Goal: Information Seeking & Learning: Learn about a topic

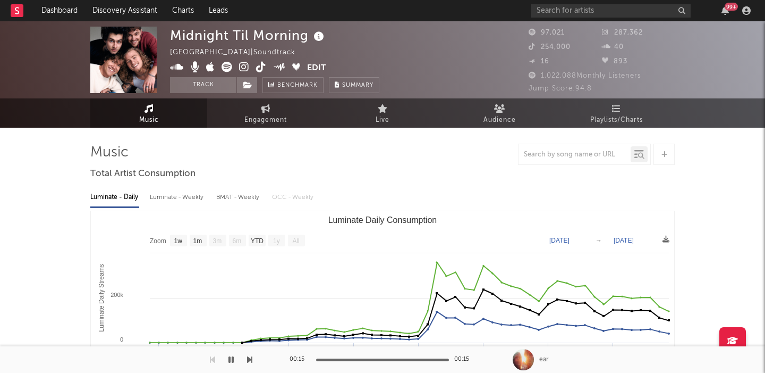
select select "1w"
click at [584, 11] on input "text" at bounding box center [611, 10] width 159 height 13
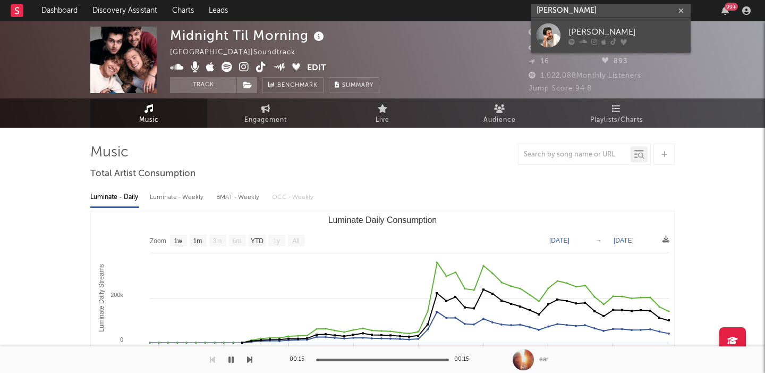
type input "kaleb cohen"
click at [595, 30] on div "Kaleb Cohen" at bounding box center [627, 32] width 117 height 13
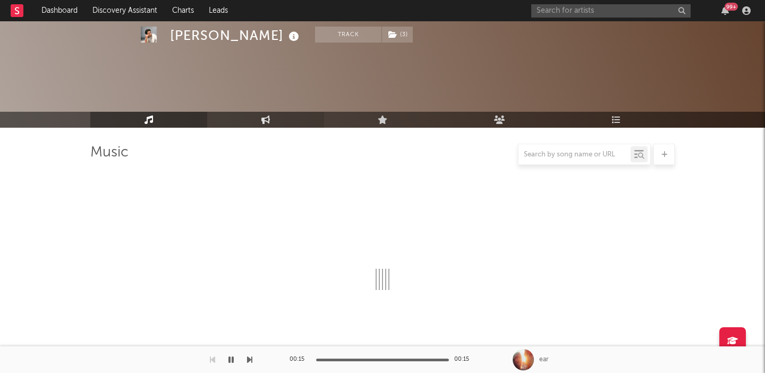
select select "6m"
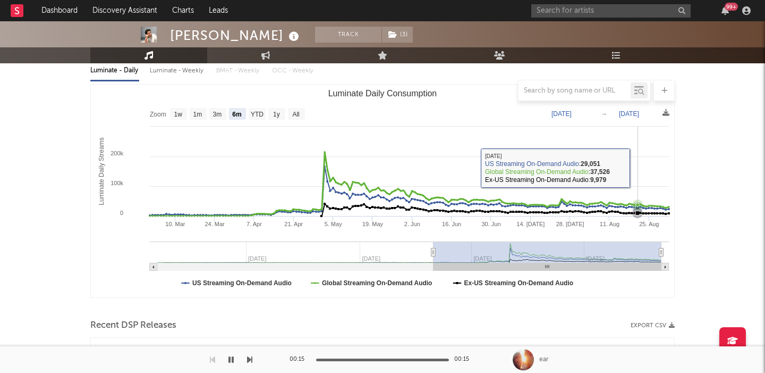
scroll to position [390, 0]
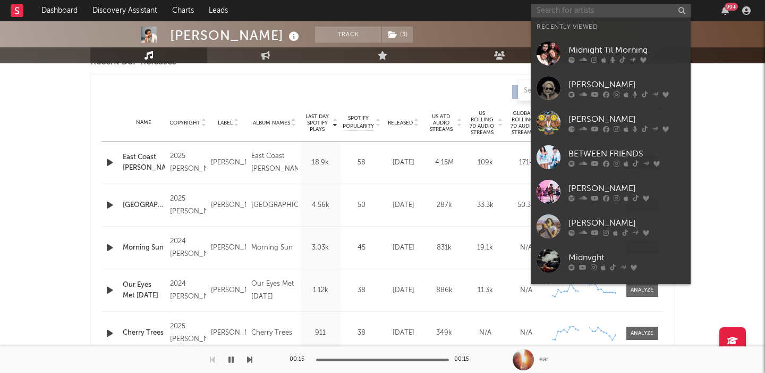
paste input "Jonathan Blake Salazar"
click at [608, 7] on input "text" at bounding box center [611, 10] width 159 height 13
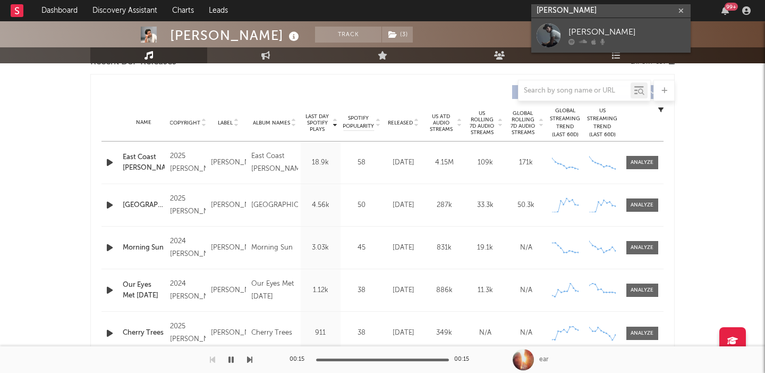
type input "Jonathan Blake Salazar"
click at [638, 33] on div "Jonathan Blake Salazar" at bounding box center [627, 32] width 117 height 13
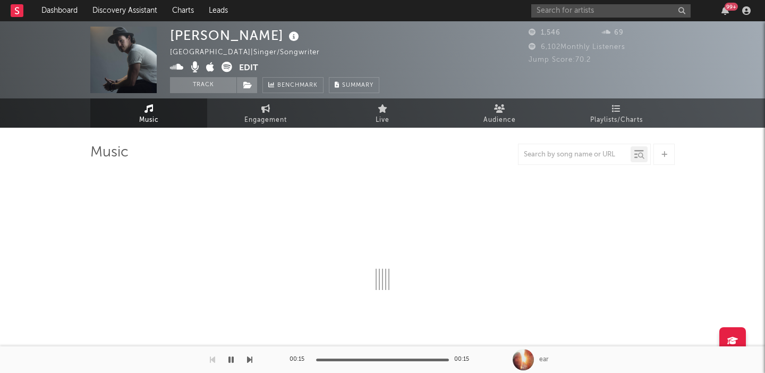
select select "1w"
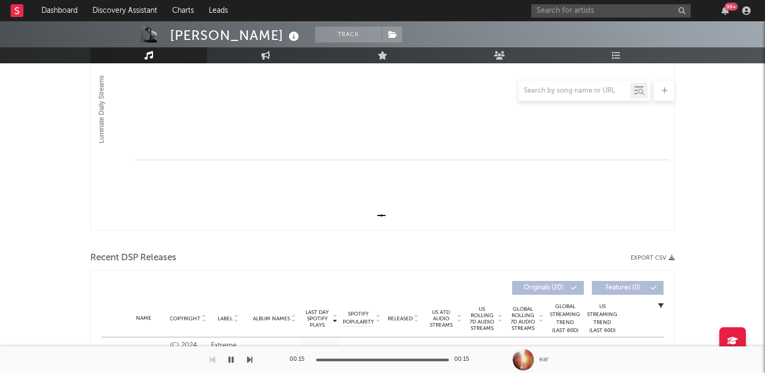
scroll to position [369, 0]
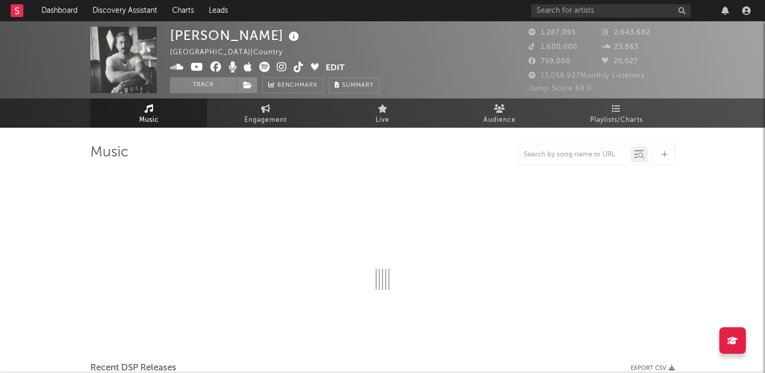
select select "6m"
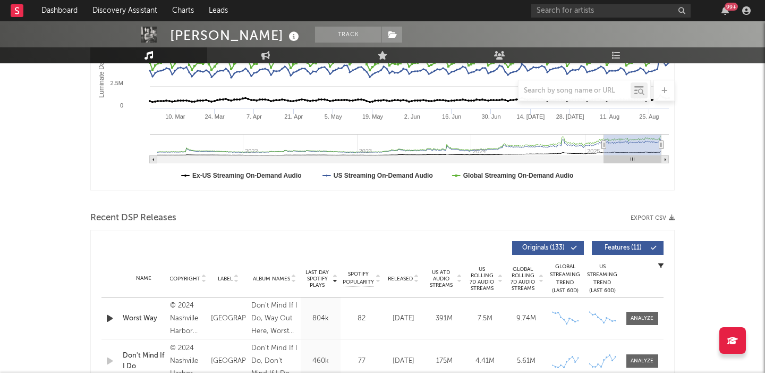
scroll to position [339, 0]
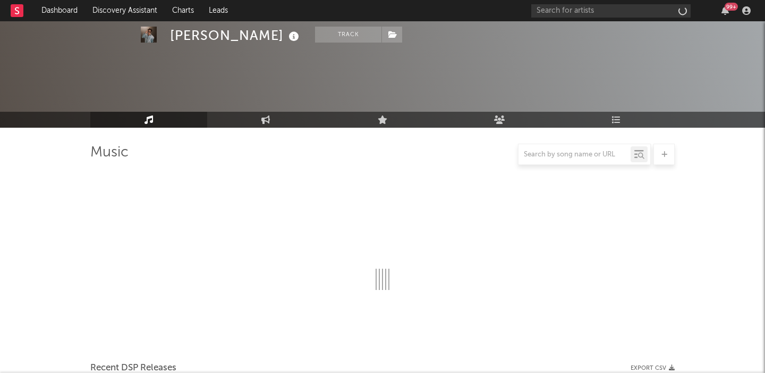
select select "1w"
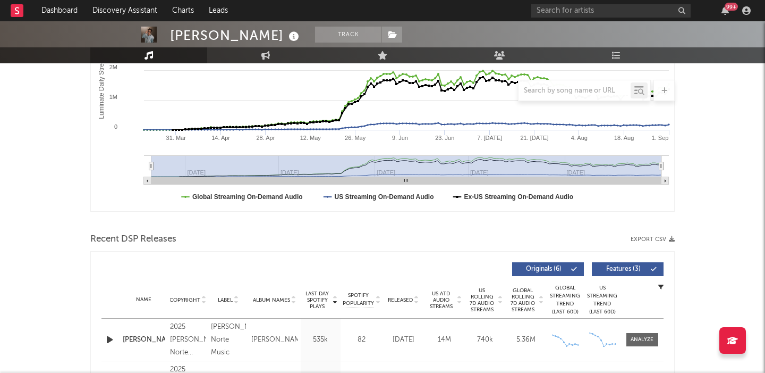
scroll to position [371, 0]
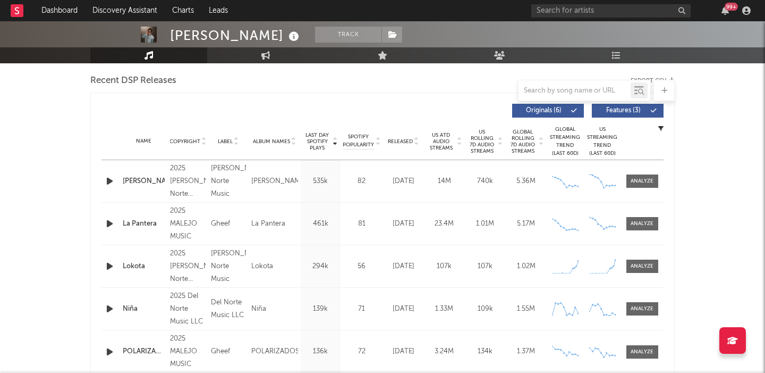
click at [111, 266] on icon "button" at bounding box center [109, 265] width 11 height 13
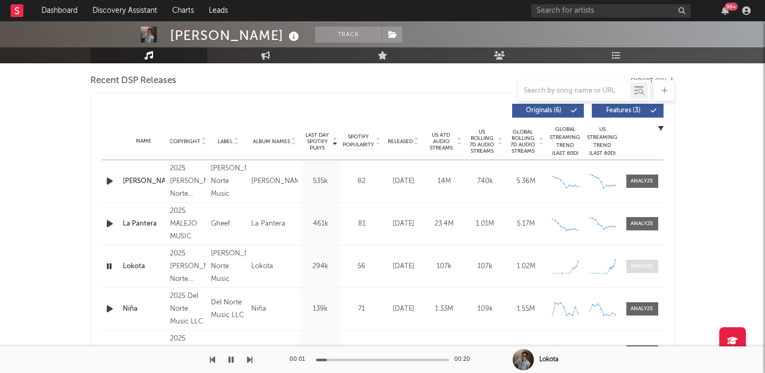
click at [645, 264] on div at bounding box center [642, 266] width 23 height 8
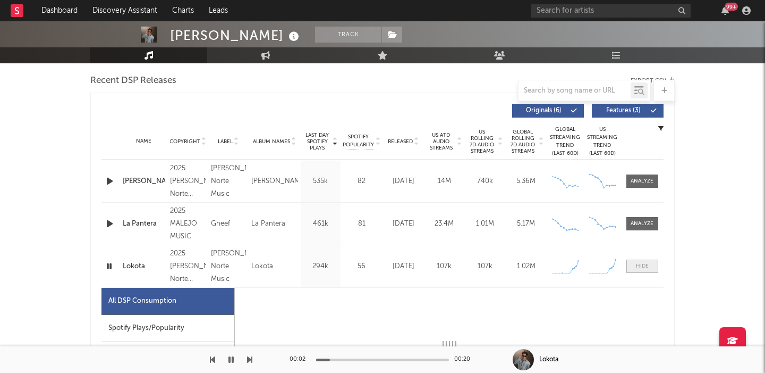
select select "1w"
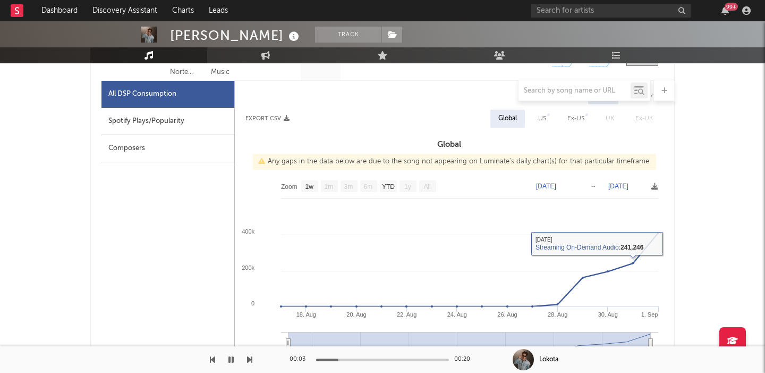
click at [541, 114] on div "US" at bounding box center [542, 118] width 8 height 13
select select "1w"
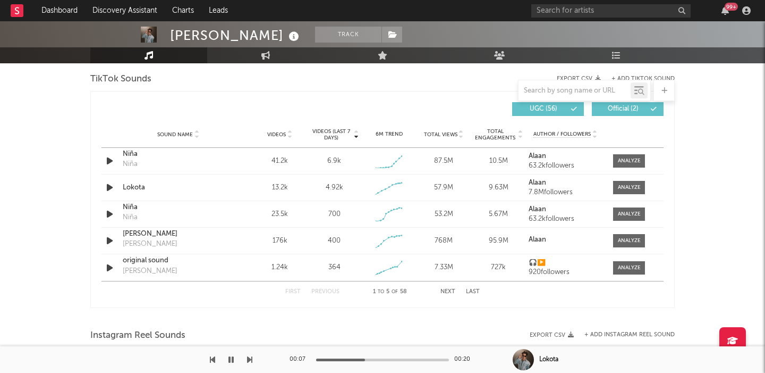
scroll to position [1230, 0]
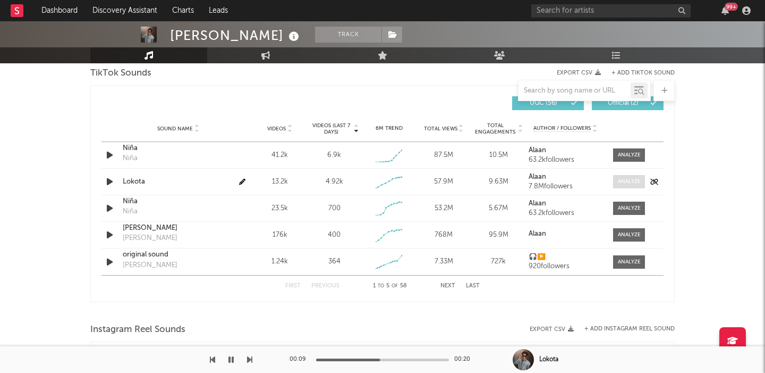
click at [628, 180] on div at bounding box center [629, 182] width 23 height 8
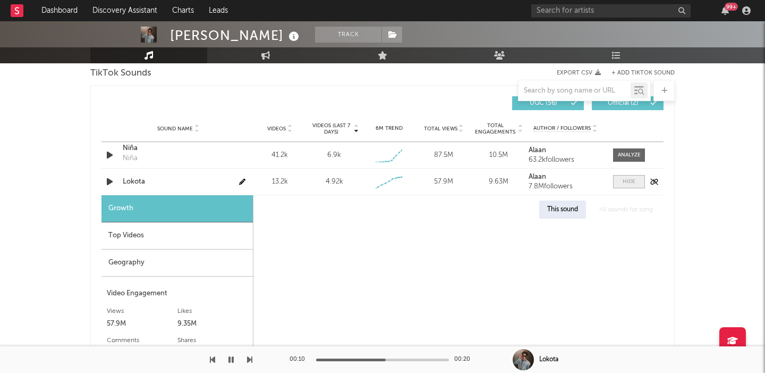
select select "1w"
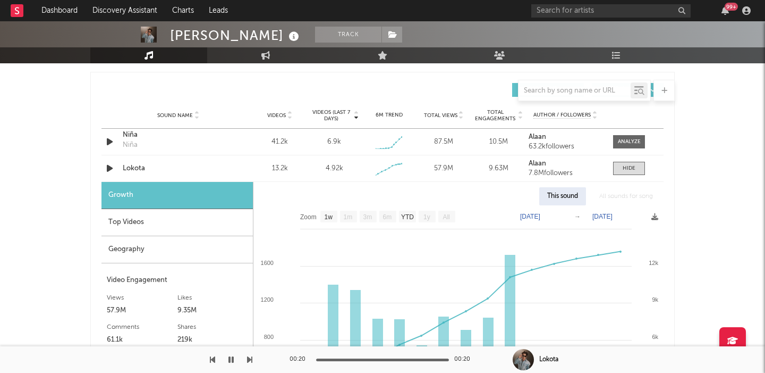
scroll to position [1260, 0]
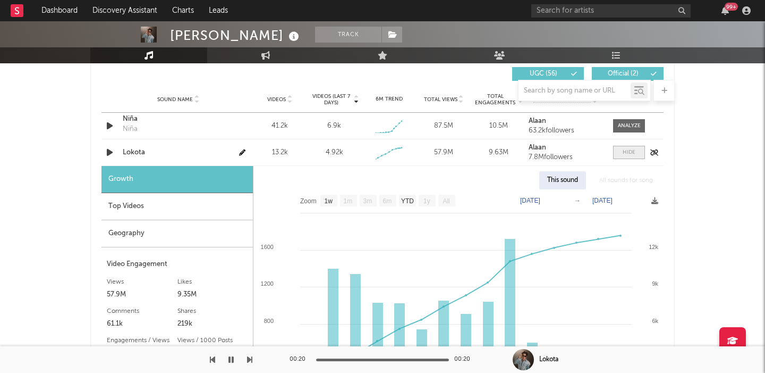
click at [632, 153] on div at bounding box center [629, 152] width 13 height 8
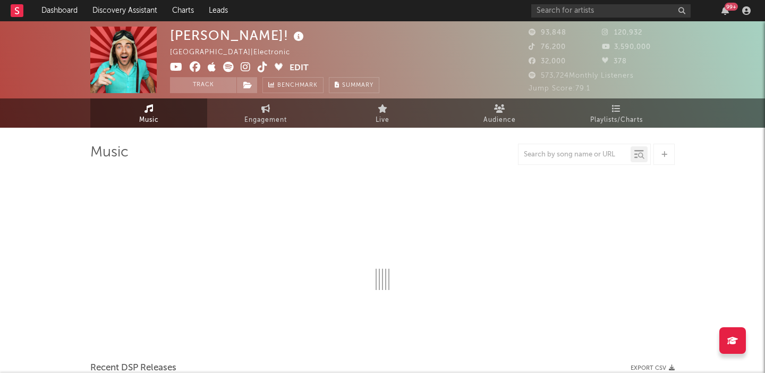
select select "6m"
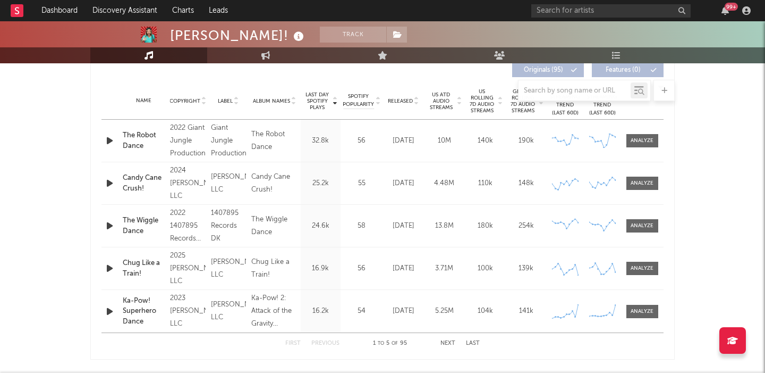
scroll to position [423, 0]
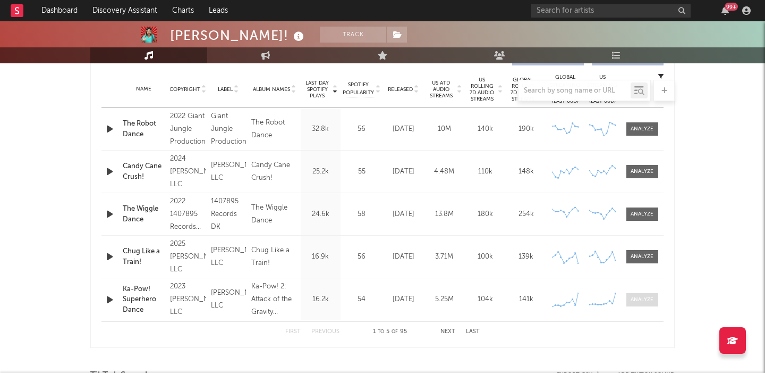
click at [647, 294] on span at bounding box center [643, 299] width 32 height 13
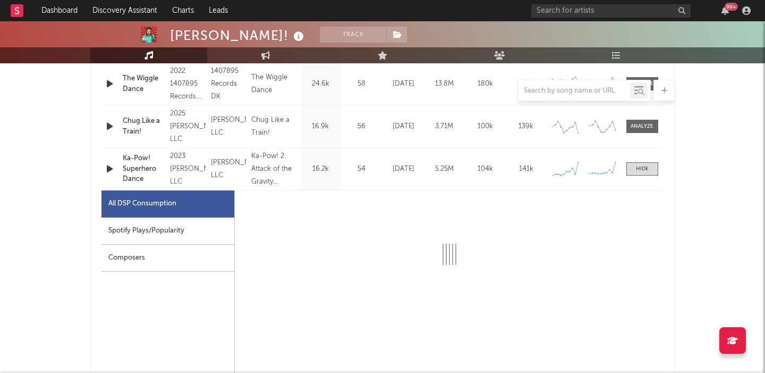
scroll to position [614, 0]
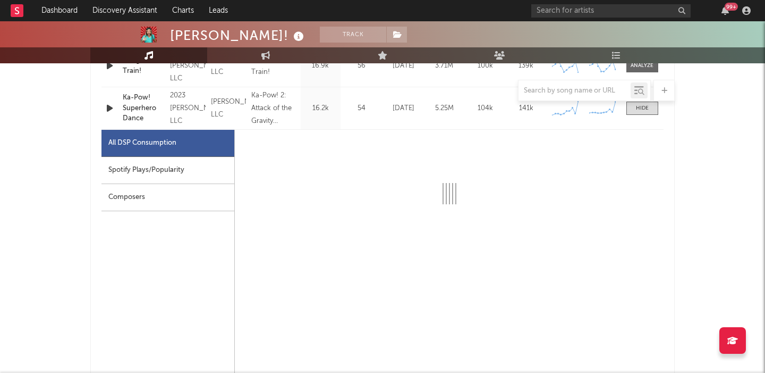
select select "6m"
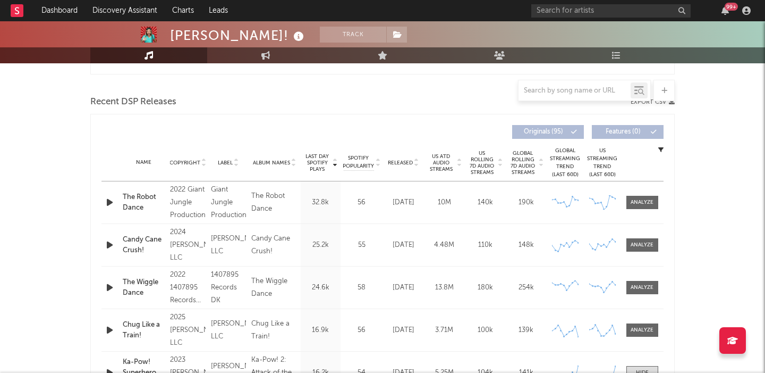
scroll to position [220, 0]
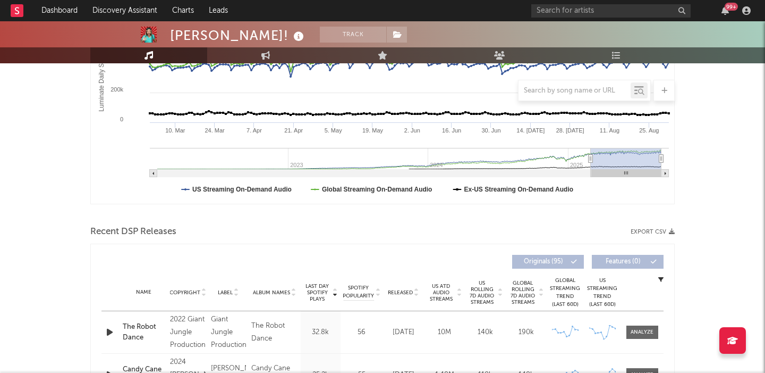
click at [488, 291] on span "US Rolling 7D Audio Streams" at bounding box center [482, 293] width 29 height 26
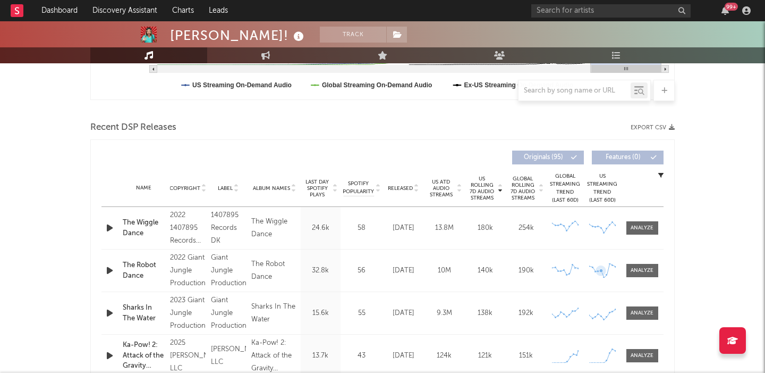
scroll to position [373, 0]
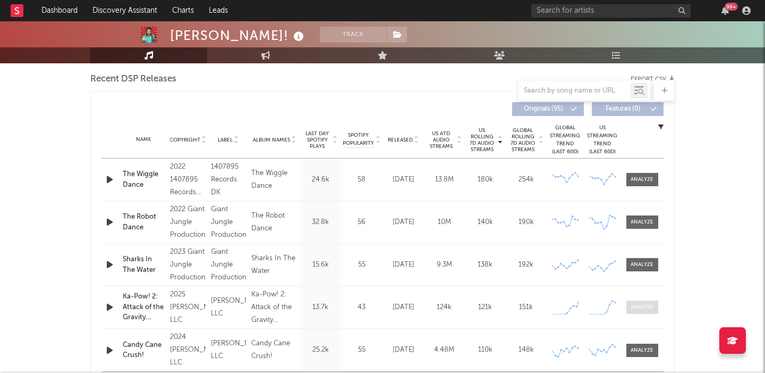
click at [644, 305] on div at bounding box center [642, 307] width 23 height 8
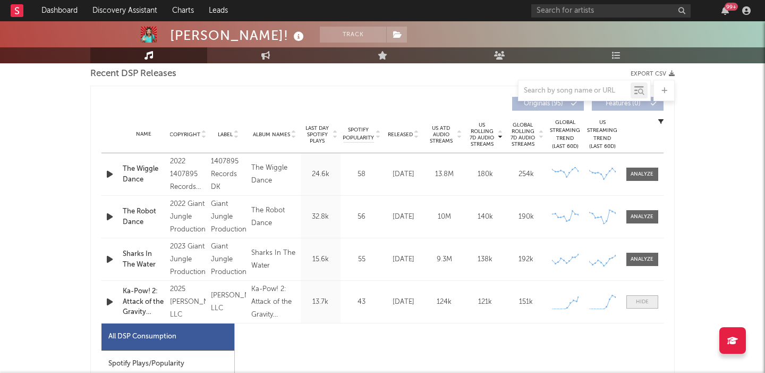
select select "1w"
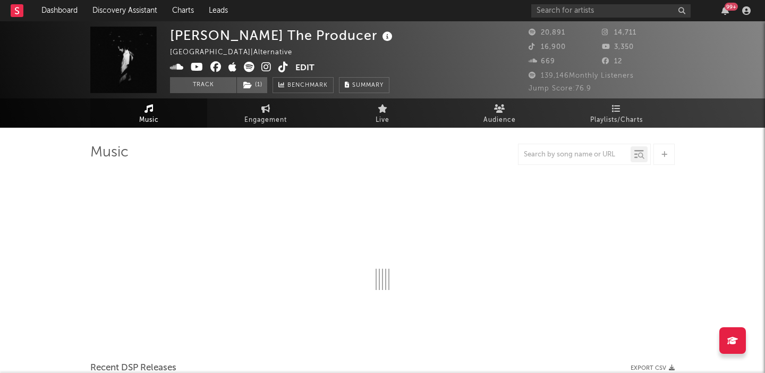
select select "6m"
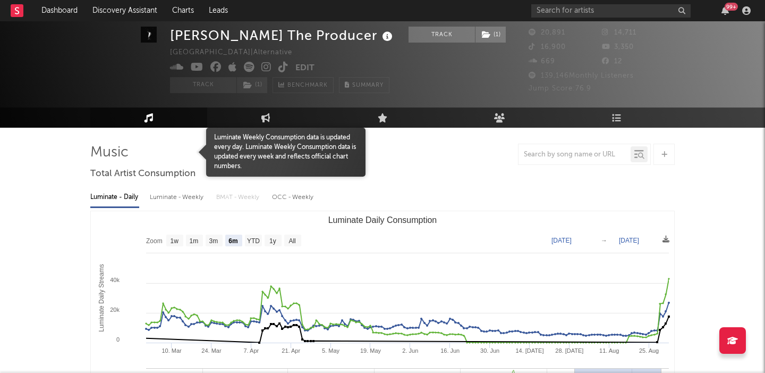
scroll to position [338, 0]
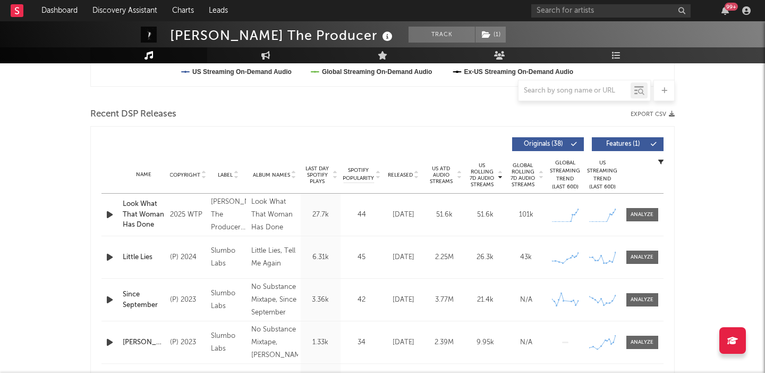
click at [103, 212] on div at bounding box center [111, 214] width 19 height 13
click at [111, 212] on icon "button" at bounding box center [109, 214] width 11 height 13
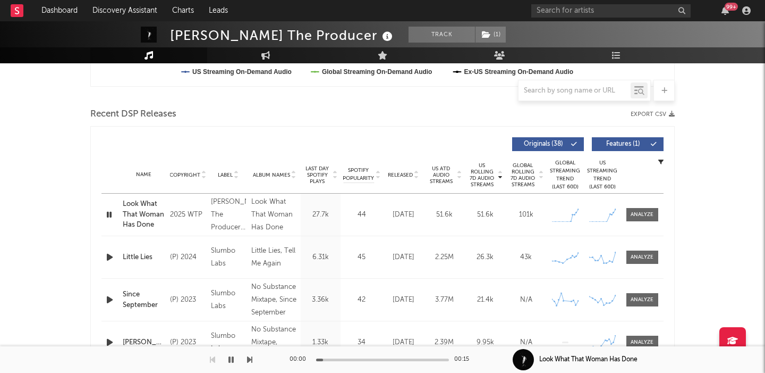
click at [411, 172] on span "Released" at bounding box center [400, 175] width 25 height 6
click at [630, 142] on span "Features ( 1 )" at bounding box center [623, 144] width 49 height 6
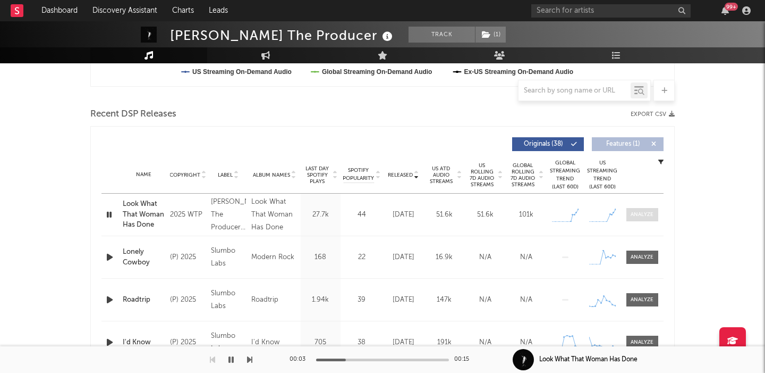
click at [633, 210] on div at bounding box center [642, 214] width 23 height 8
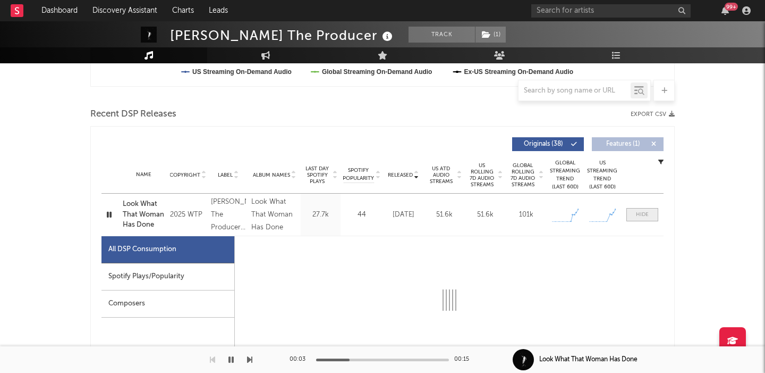
scroll to position [394, 0]
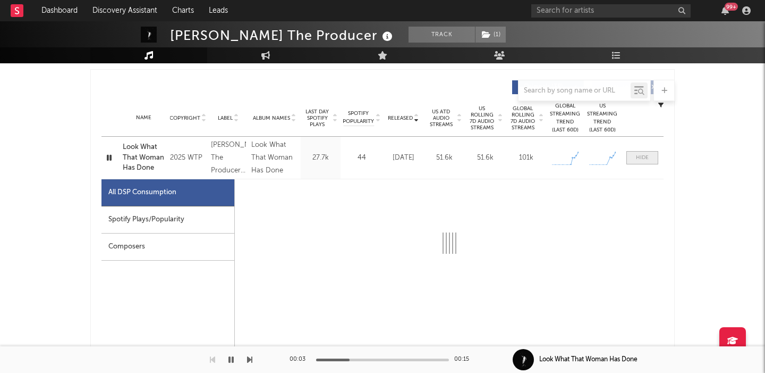
select select "1w"
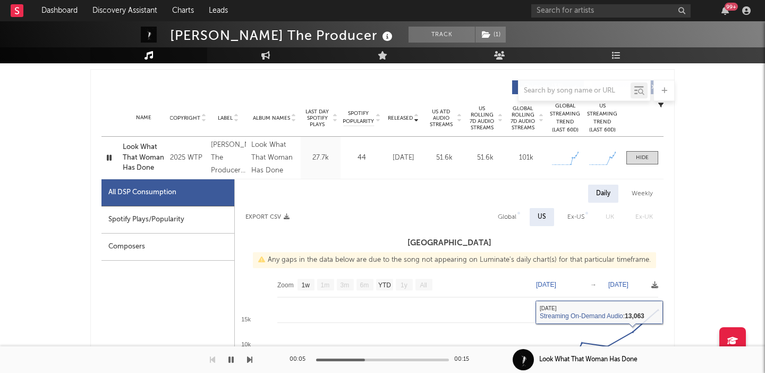
click at [504, 210] on div "Global" at bounding box center [507, 217] width 35 height 18
select select "1w"
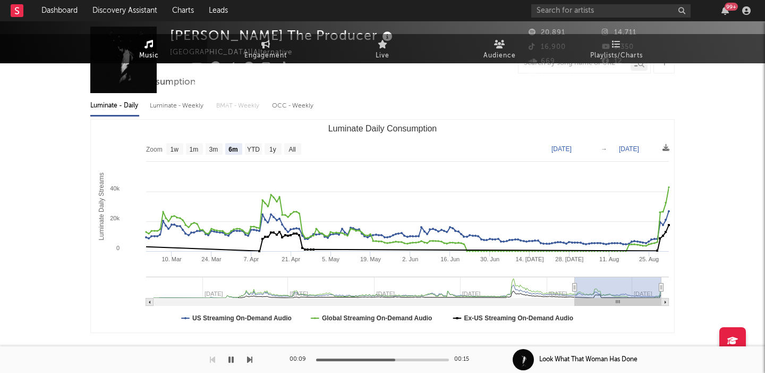
scroll to position [0, 0]
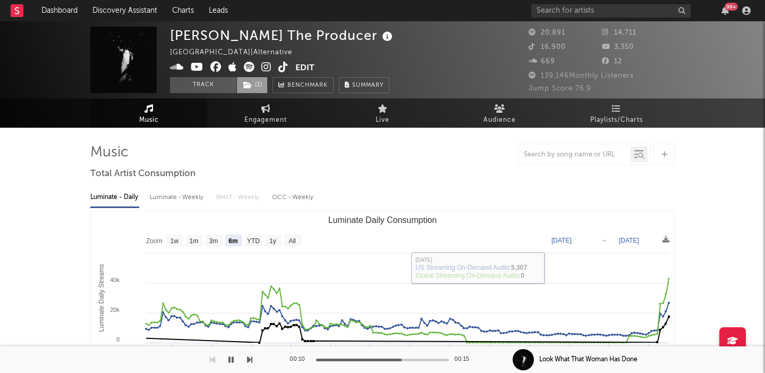
click at [254, 88] on span "( 1 )" at bounding box center [252, 85] width 31 height 16
click at [256, 125] on span "Engagement" at bounding box center [265, 120] width 43 height 13
select select "1w"
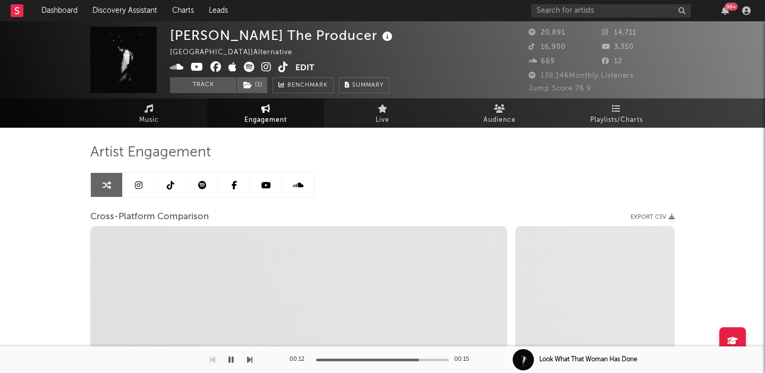
click at [269, 66] on icon at bounding box center [267, 67] width 10 height 11
select select "1m"
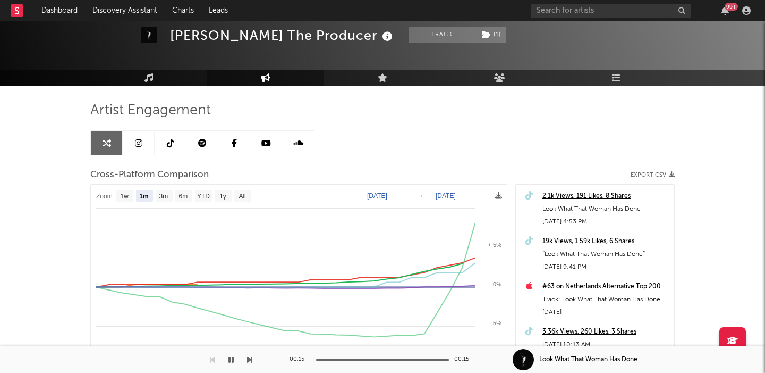
scroll to position [72, 0]
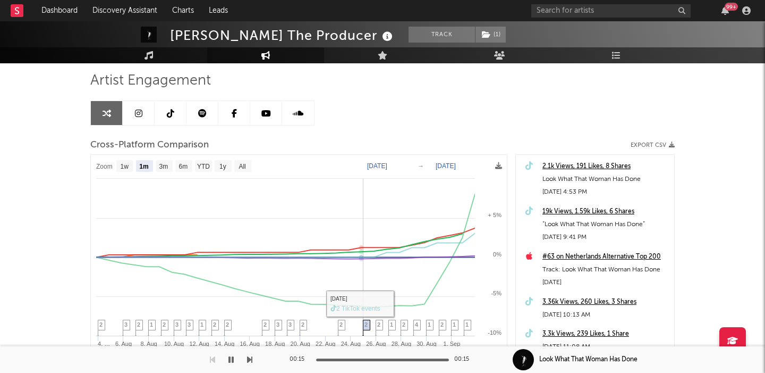
click at [366, 326] on span "2" at bounding box center [366, 324] width 3 height 6
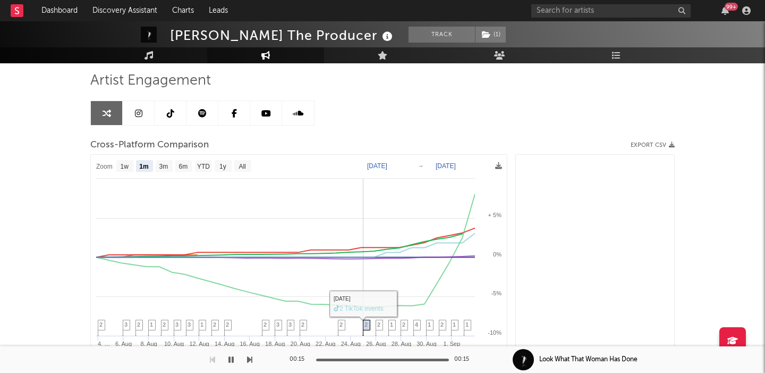
scroll to position [553, 0]
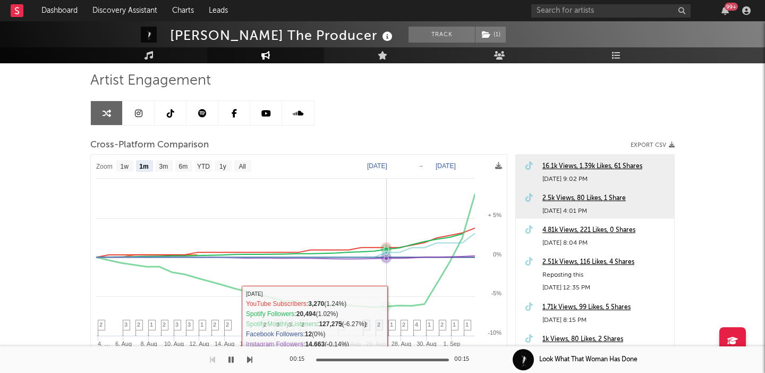
click at [384, 324] on rect at bounding box center [299, 294] width 416 height 278
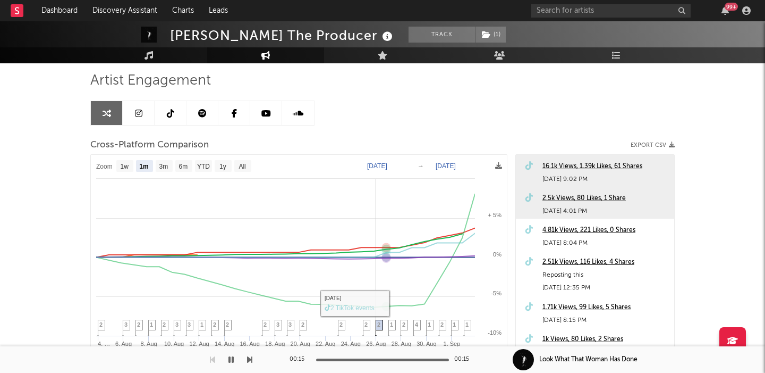
click at [380, 324] on span "2" at bounding box center [378, 324] width 3 height 6
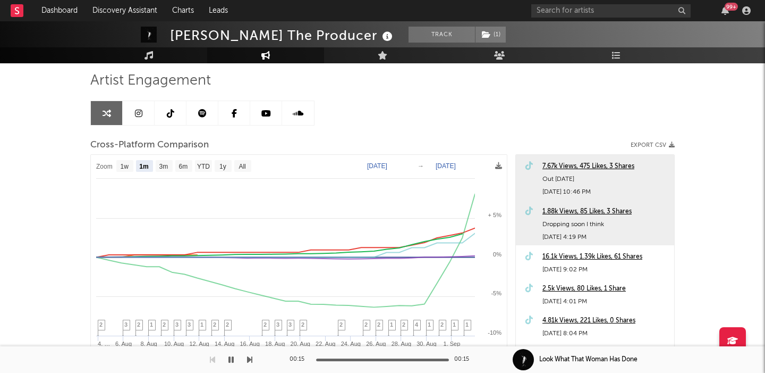
click at [167, 112] on icon at bounding box center [170, 113] width 7 height 9
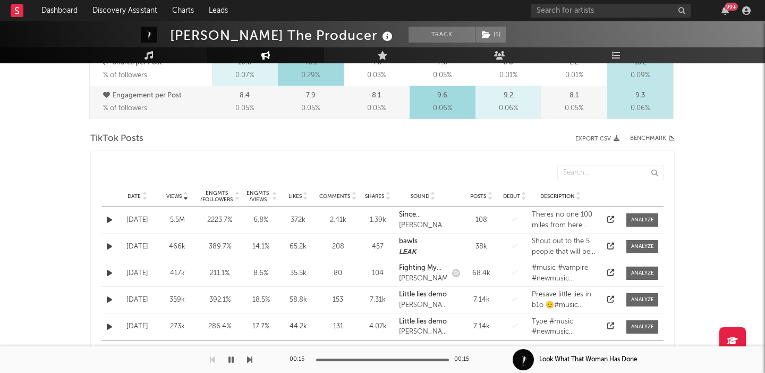
scroll to position [496, 0]
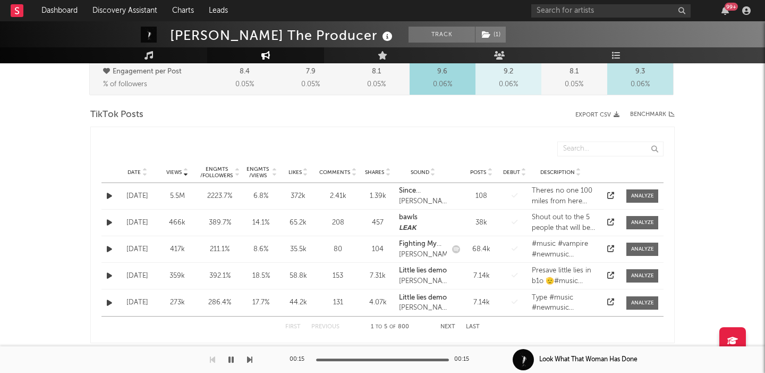
select select "6m"
click at [136, 172] on span "Date" at bounding box center [134, 172] width 13 height 6
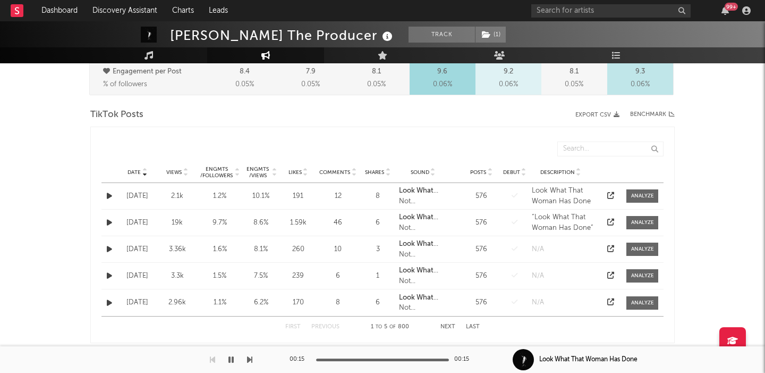
click at [608, 221] on icon at bounding box center [611, 221] width 7 height 7
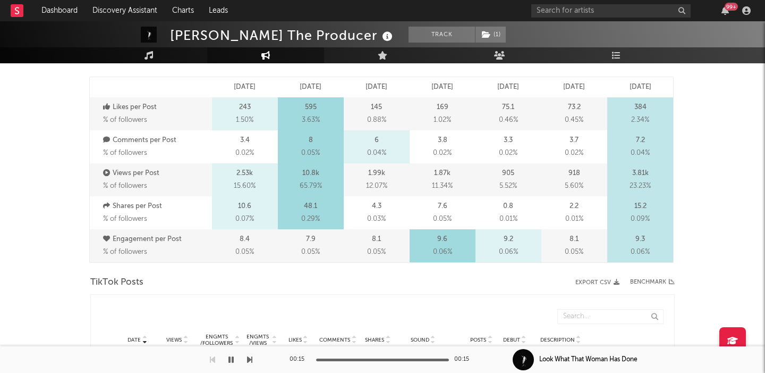
scroll to position [0, 0]
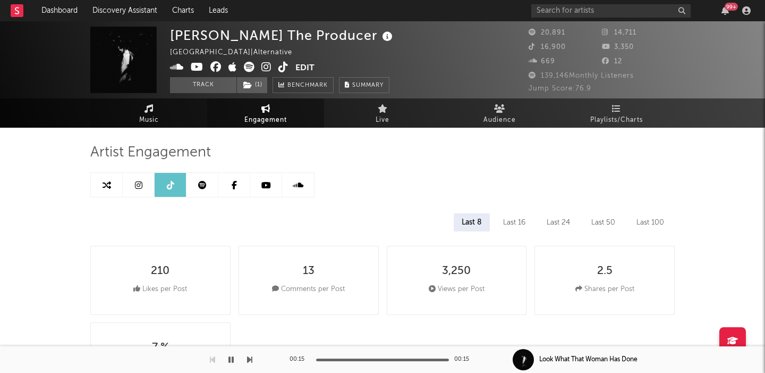
click at [159, 108] on link "Music" at bounding box center [148, 112] width 117 height 29
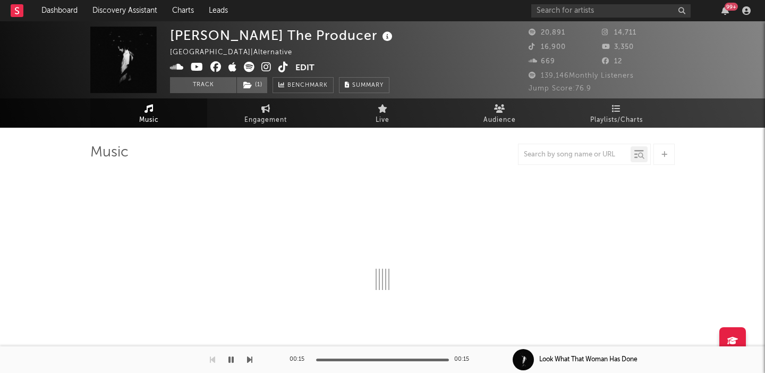
select select "6m"
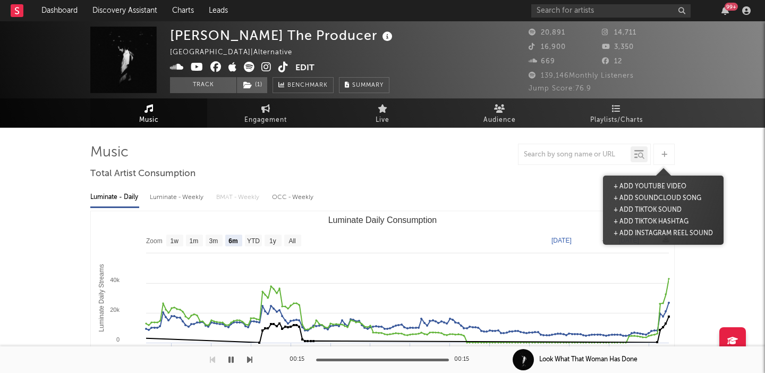
click at [664, 153] on icon at bounding box center [665, 154] width 6 height 7
click at [657, 208] on button "+ Add TikTok Sound" at bounding box center [647, 210] width 73 height 12
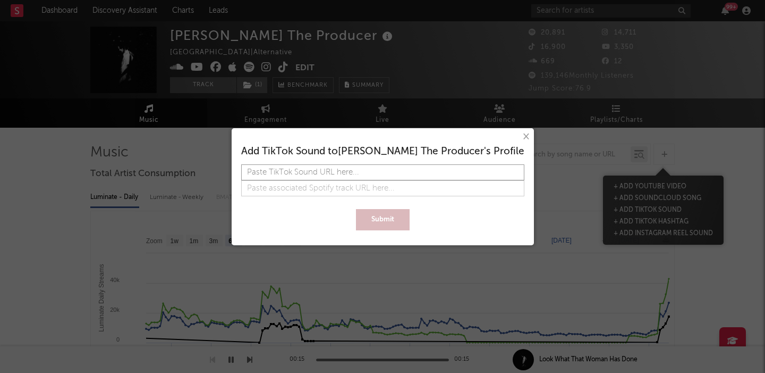
click at [340, 175] on input "text" at bounding box center [382, 172] width 283 height 16
paste input "https://www.tiktok.com/music/Look-What-That-Woman-Has-Done-by-WTP-7533381129898…"
type input "https://www.tiktok.com/music/Look-What-That-Woman-Has-Done-by-WTP-7533381129898…"
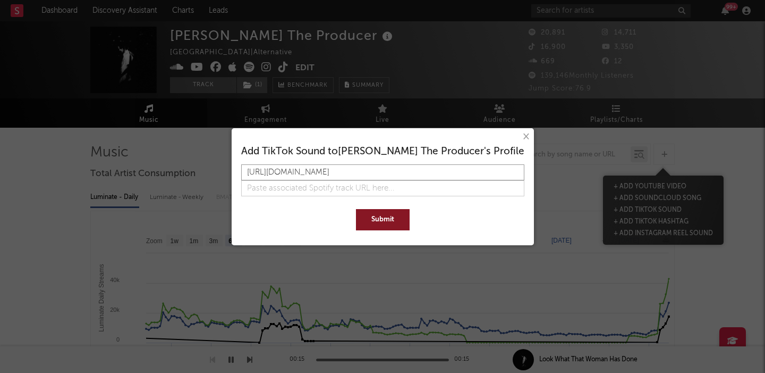
type input "https://www.tiktok.com/music/Look-What-That-Woman-Has-Done-by-WTP-7533381129898…"
click at [382, 220] on button "Submit" at bounding box center [383, 219] width 54 height 21
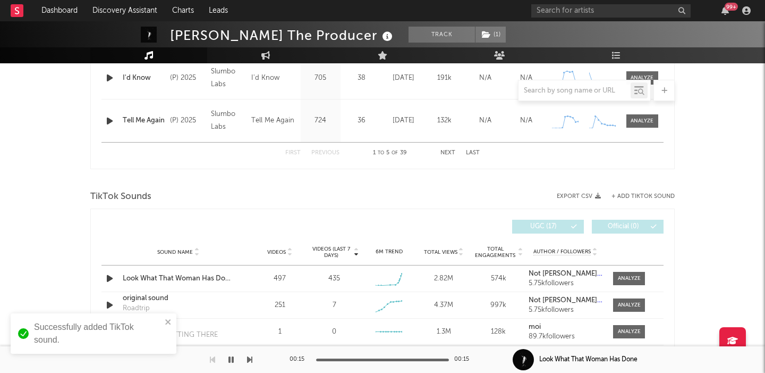
scroll to position [696, 0]
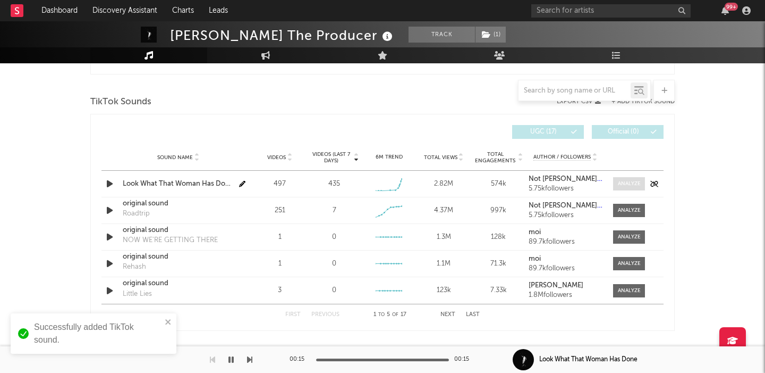
click at [634, 183] on div at bounding box center [629, 184] width 23 height 8
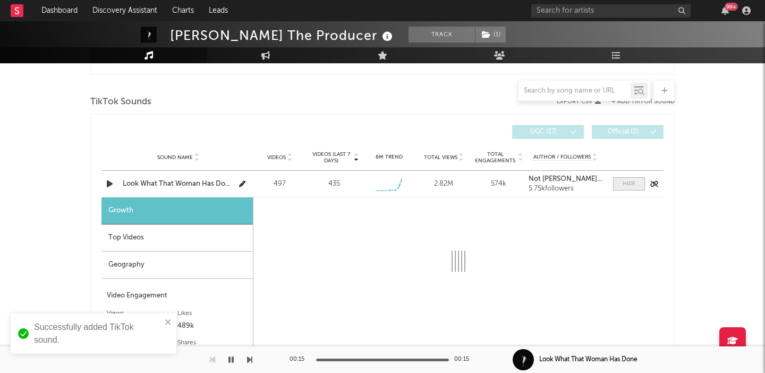
select select "1w"
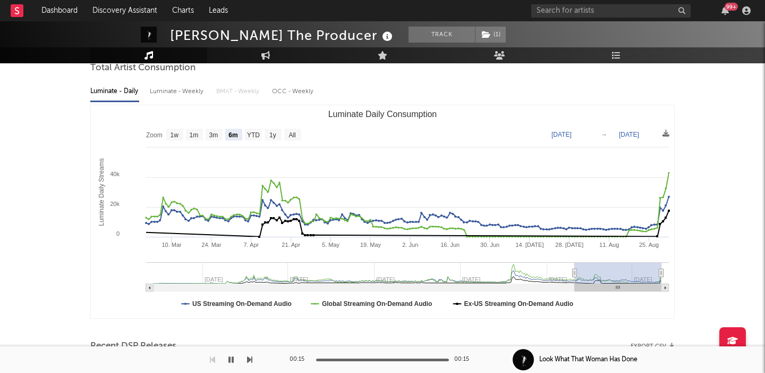
scroll to position [0, 0]
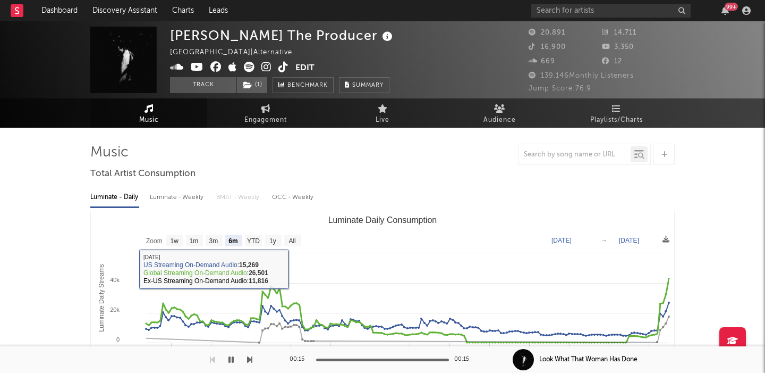
click at [293, 228] on rect "Luminate Daily Consumption" at bounding box center [383, 317] width 584 height 213
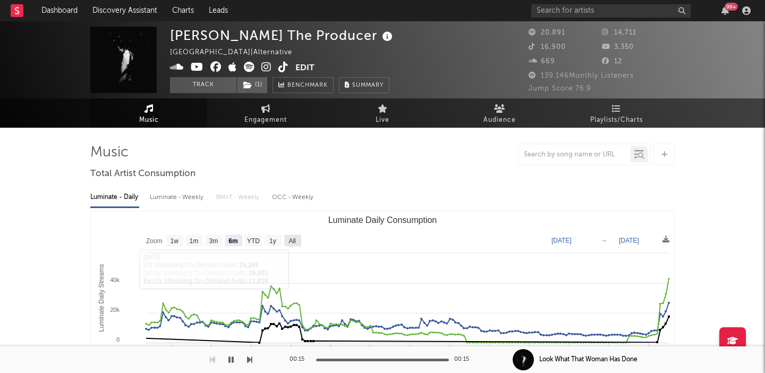
click at [293, 237] on text "All" at bounding box center [292, 240] width 7 height 7
select select "All"
type input "2022-09-18"
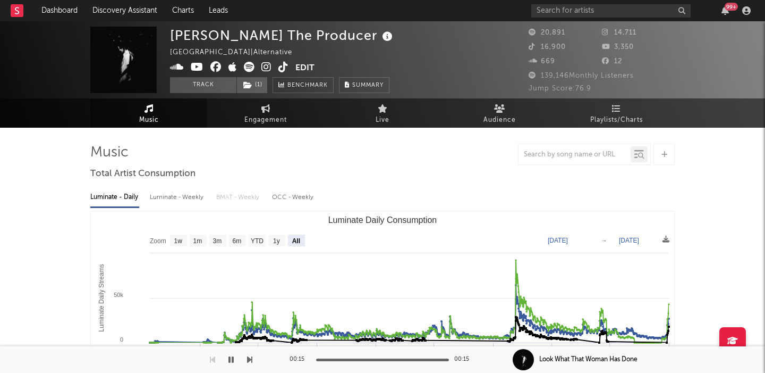
click at [267, 67] on icon at bounding box center [267, 67] width 10 height 11
click at [181, 196] on div "Luminate - Weekly" at bounding box center [178, 197] width 56 height 18
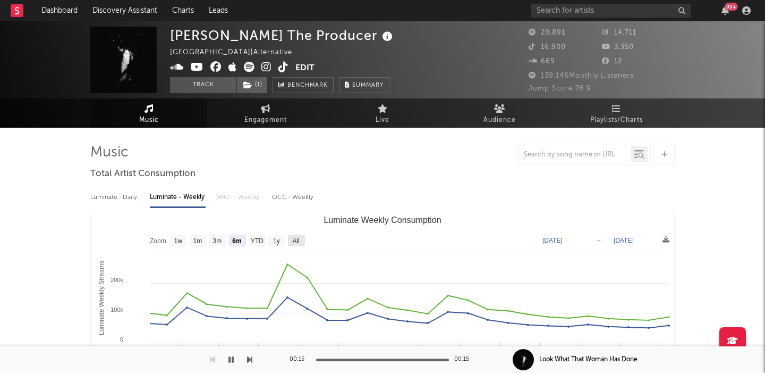
click at [297, 241] on text "All" at bounding box center [295, 240] width 7 height 7
select select "All"
type input "2023-08-10"
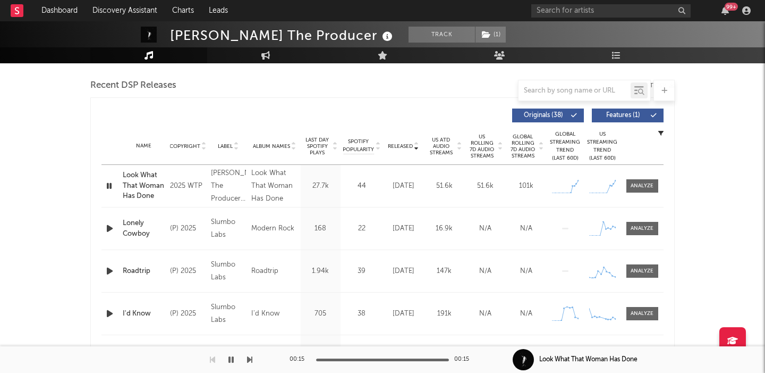
scroll to position [365, 0]
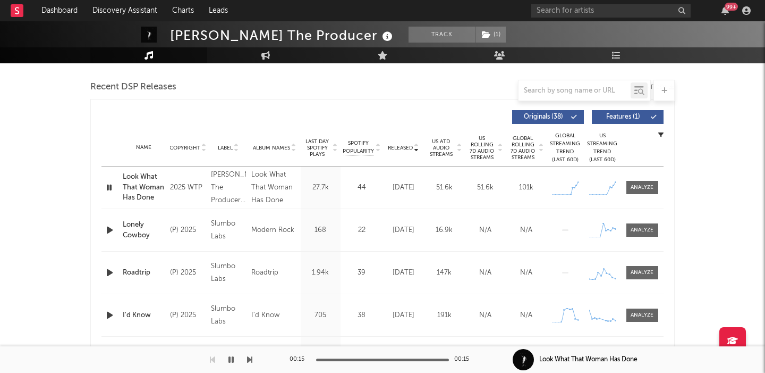
click at [634, 115] on span "Features ( 1 )" at bounding box center [623, 117] width 49 height 6
click at [135, 188] on div "Look What That Woman Has Done" at bounding box center [144, 187] width 42 height 31
click at [482, 32] on icon at bounding box center [486, 34] width 9 height 7
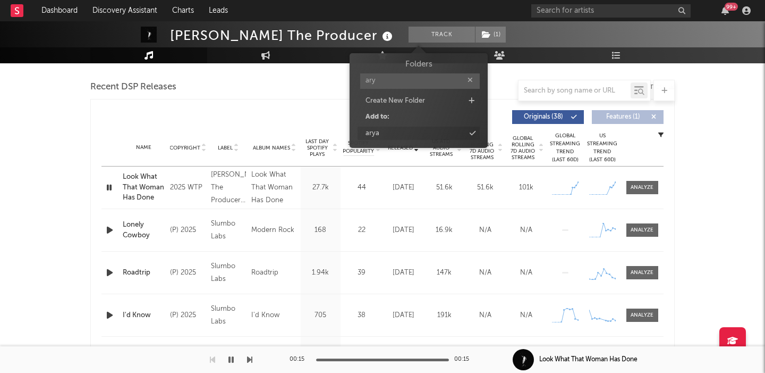
type input "ary"
click at [404, 137] on div "arya" at bounding box center [419, 134] width 122 height 14
click at [269, 106] on div "Released Copyright Label Album Names Last Day Spotify Plays Spotify Popularity …" at bounding box center [383, 117] width 562 height 24
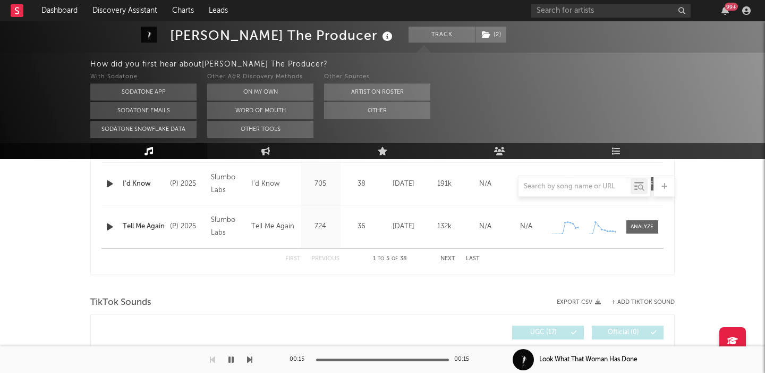
scroll to position [807, 0]
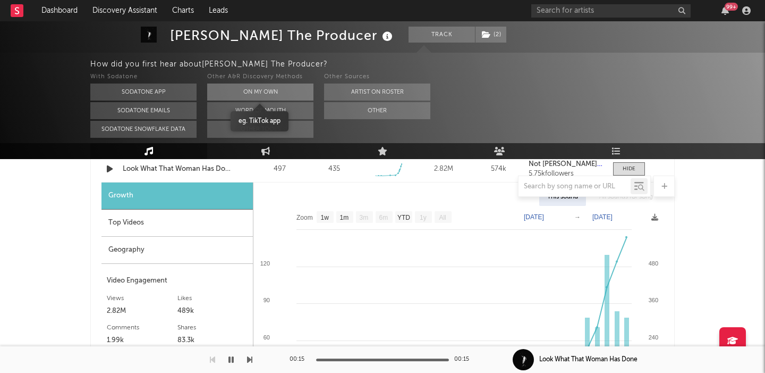
click at [279, 86] on button "On My Own" at bounding box center [260, 91] width 106 height 17
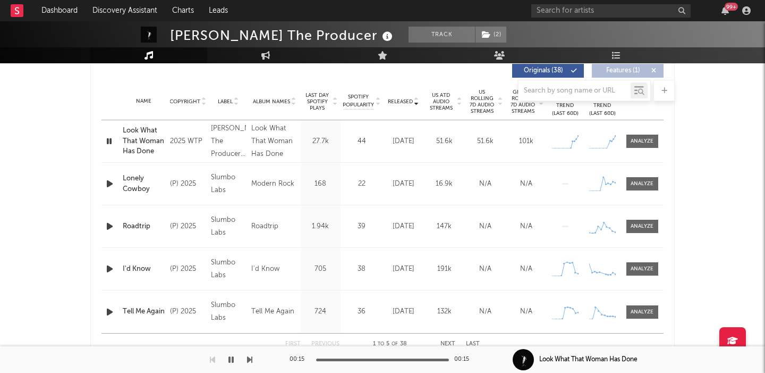
scroll to position [418, 0]
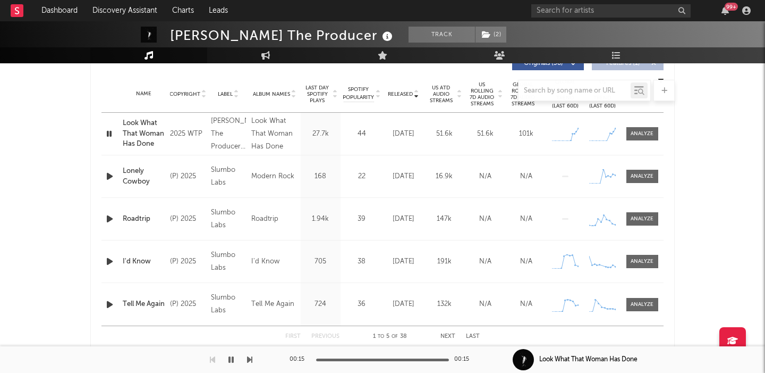
click at [150, 140] on div "Look What That Woman Has Done" at bounding box center [144, 133] width 42 height 31
click at [639, 137] on div at bounding box center [642, 134] width 23 height 8
select select "1w"
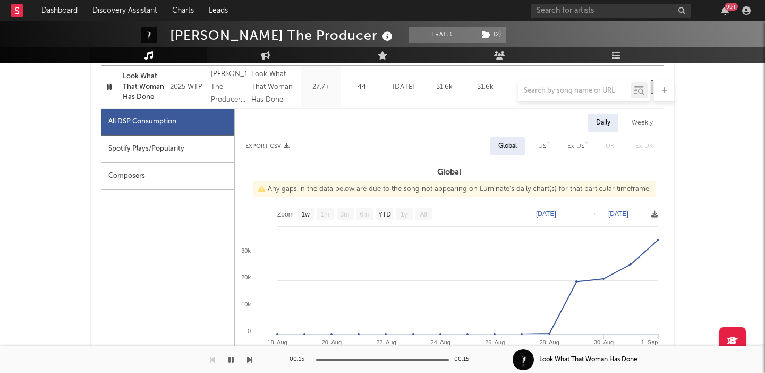
scroll to position [320, 0]
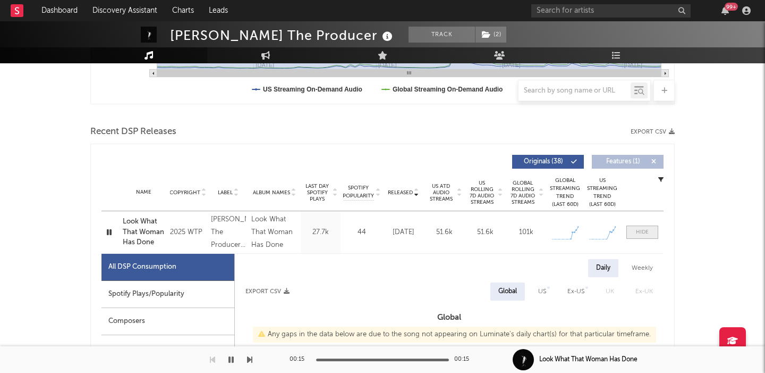
click at [636, 234] on div at bounding box center [642, 232] width 13 height 8
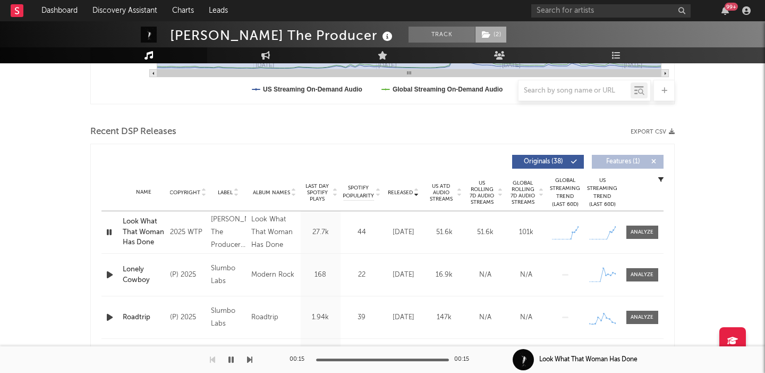
click at [475, 35] on span "( 2 )" at bounding box center [491, 35] width 32 height 16
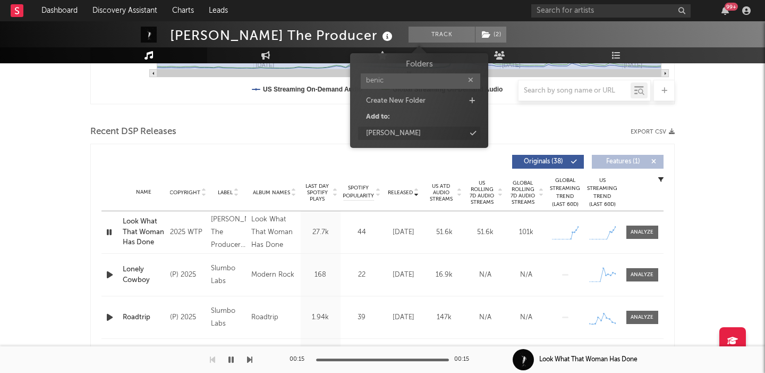
type input "benic"
click at [437, 130] on div "benicio" at bounding box center [419, 134] width 122 height 14
click at [287, 115] on div at bounding box center [382, 115] width 585 height 16
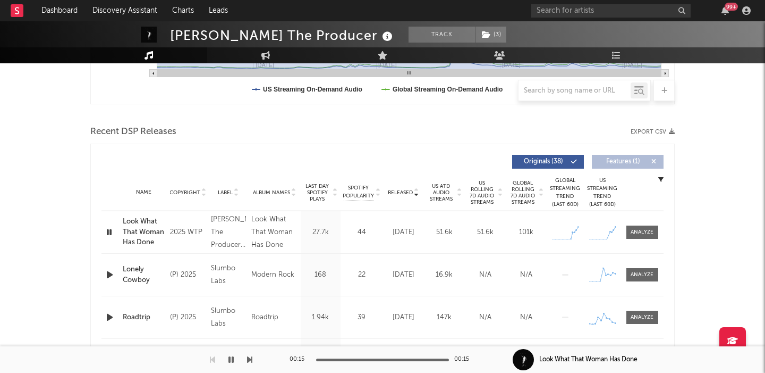
click at [109, 273] on icon "button" at bounding box center [109, 274] width 11 height 13
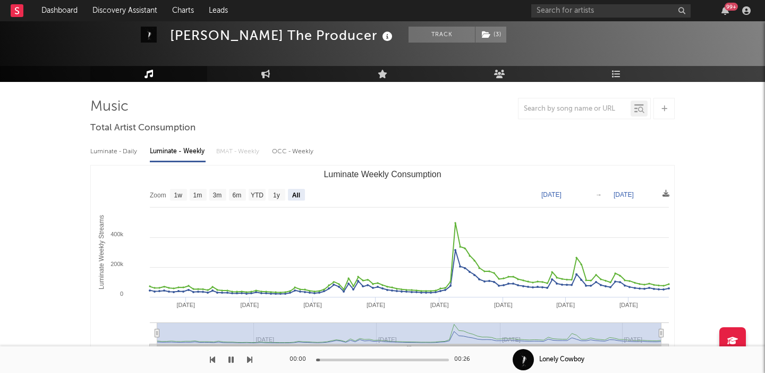
scroll to position [58, 0]
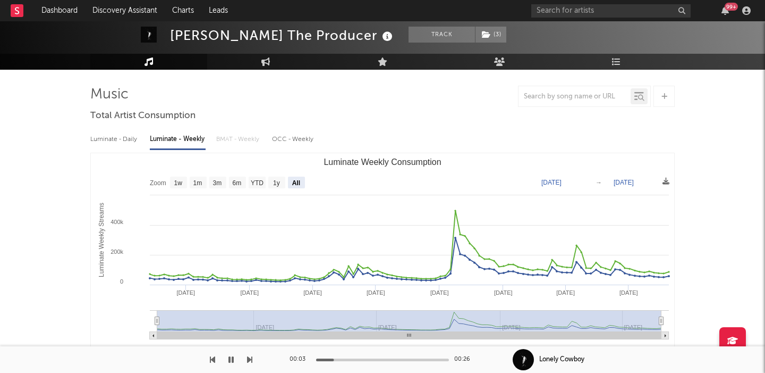
click at [98, 133] on div "Luminate - Daily" at bounding box center [114, 139] width 49 height 18
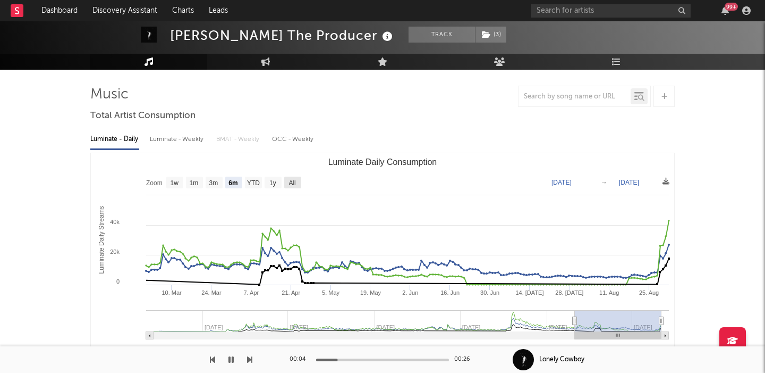
click at [293, 182] on text "All" at bounding box center [292, 182] width 7 height 7
select select "All"
type input "2022-09-18"
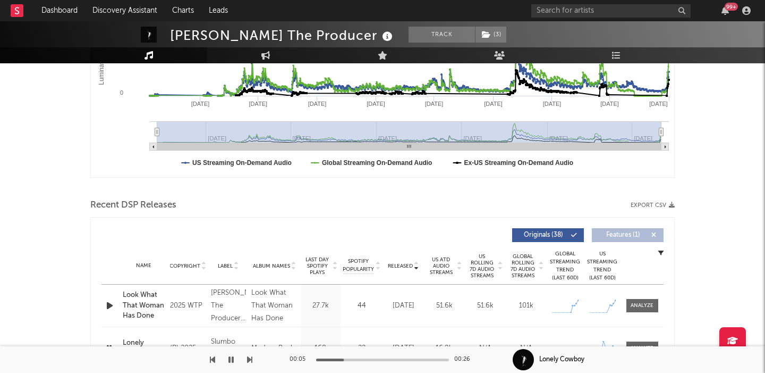
scroll to position [400, 0]
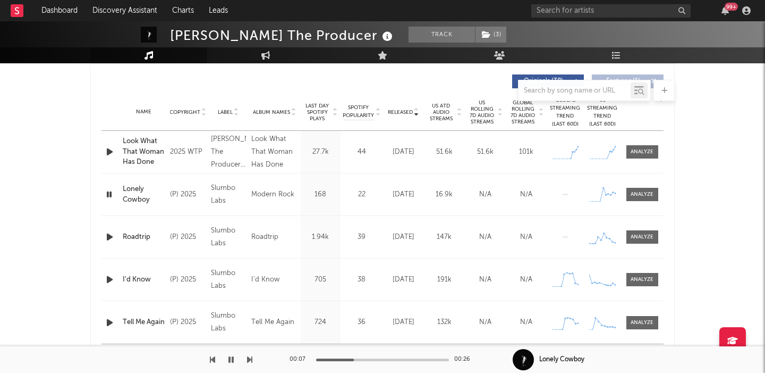
click at [492, 113] on span "US Rolling 7D Audio Streams" at bounding box center [482, 112] width 29 height 26
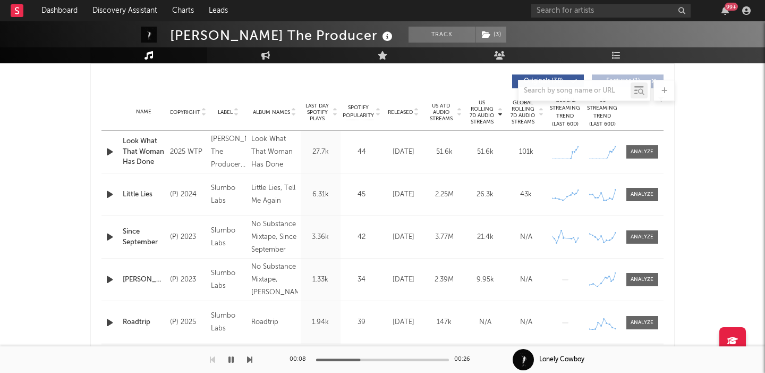
click at [114, 199] on icon "button" at bounding box center [109, 194] width 11 height 13
click at [108, 235] on icon "button" at bounding box center [109, 236] width 11 height 13
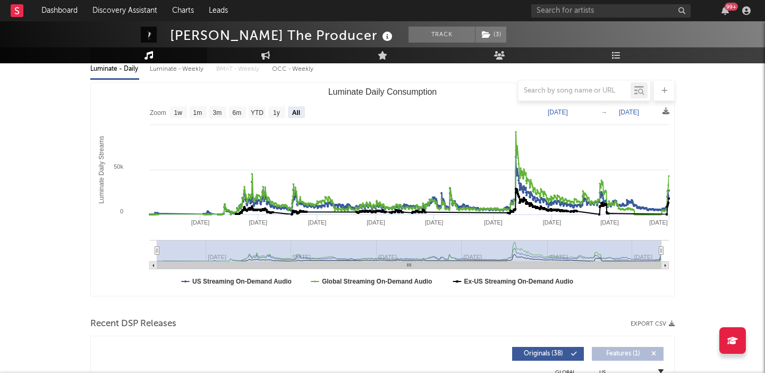
scroll to position [96, 0]
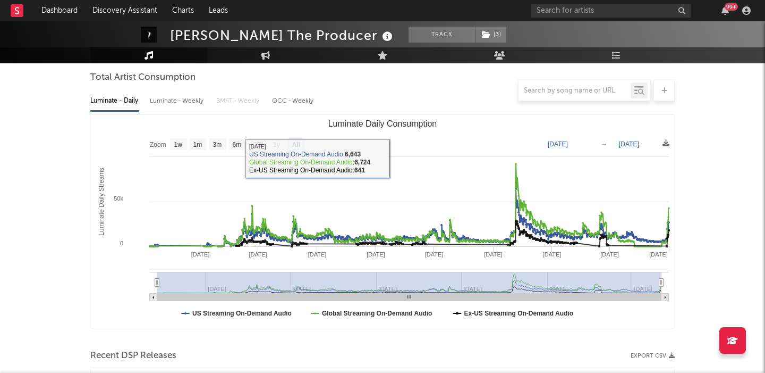
click at [195, 103] on div "Luminate - Weekly" at bounding box center [178, 101] width 56 height 18
select select "6m"
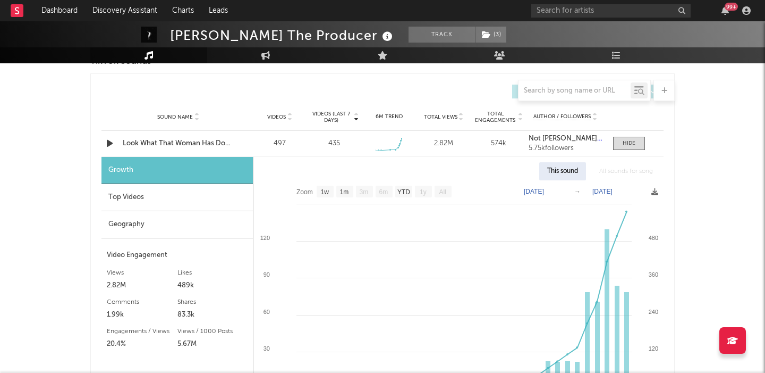
scroll to position [749, 0]
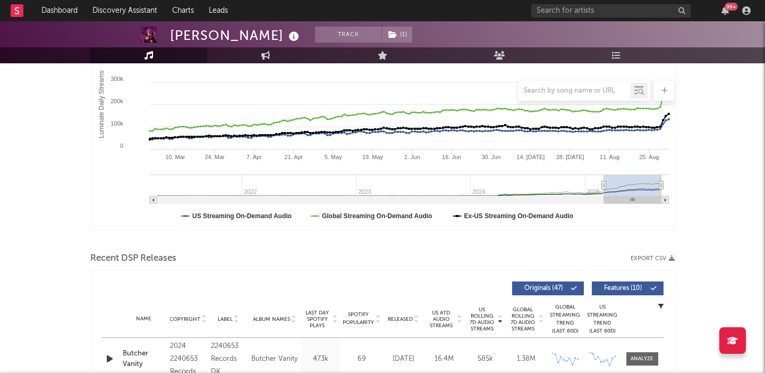
scroll to position [298, 0]
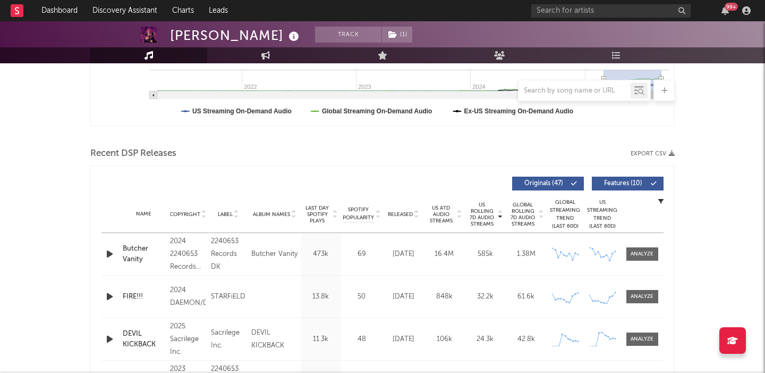
click at [617, 184] on span "Features ( 10 )" at bounding box center [623, 183] width 49 height 6
click at [106, 255] on icon "button" at bounding box center [109, 253] width 11 height 13
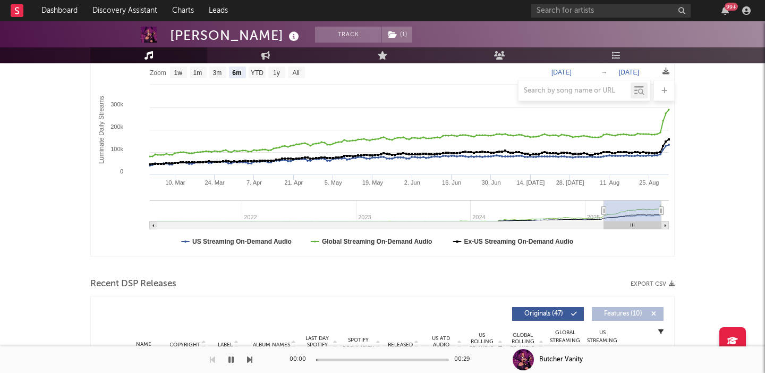
scroll to position [108, 0]
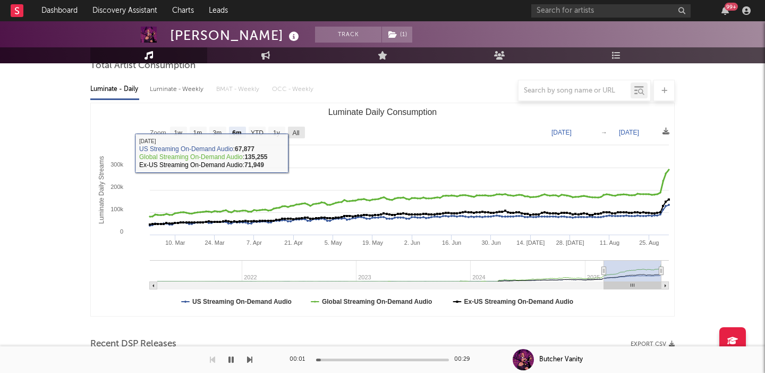
click at [297, 138] on rect "Luminate Daily Consumption" at bounding box center [296, 133] width 17 height 12
select select "All"
type input "2021-04-04"
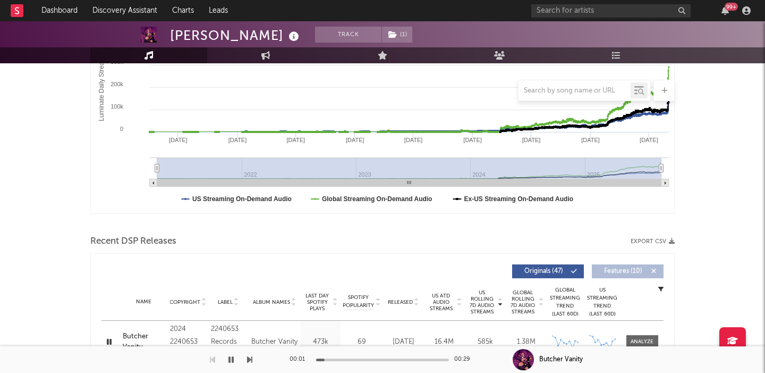
scroll to position [407, 0]
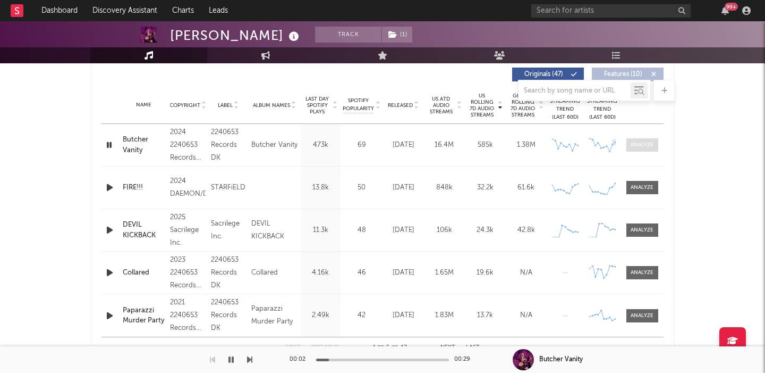
click at [645, 145] on div at bounding box center [642, 145] width 23 height 8
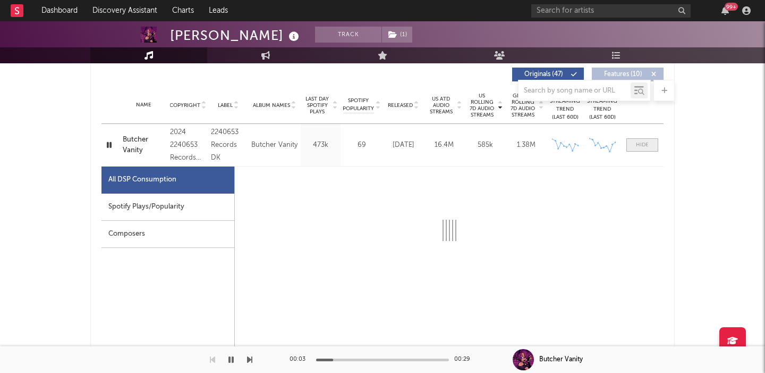
select select "6m"
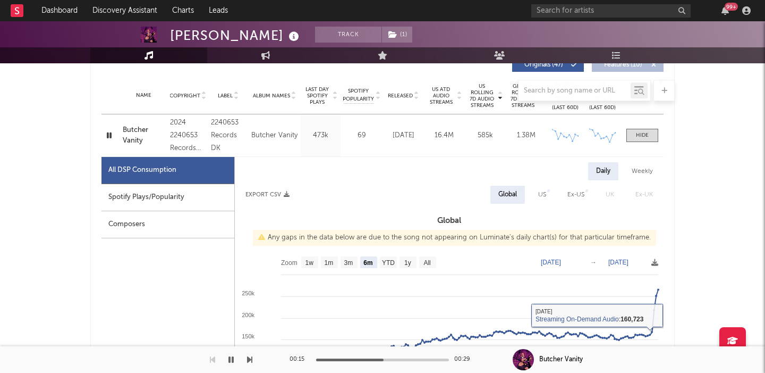
scroll to position [394, 0]
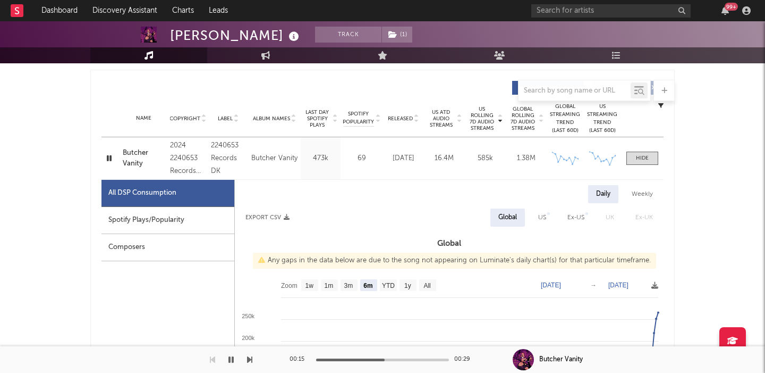
click at [133, 153] on div "Butcher Vanity" at bounding box center [144, 158] width 42 height 21
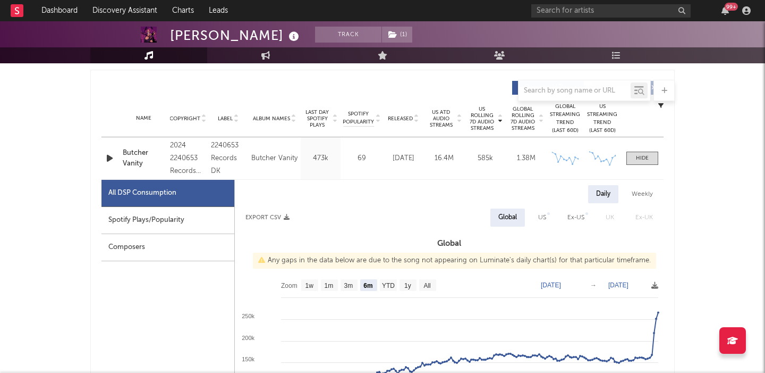
scroll to position [475, 0]
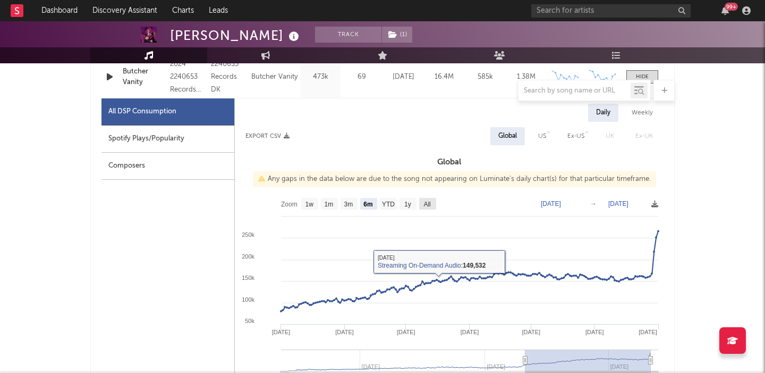
click at [430, 206] on text "All" at bounding box center [427, 203] width 7 height 7
select select "All"
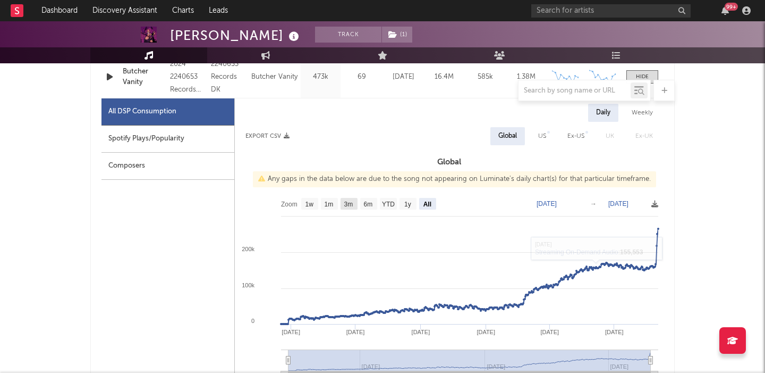
click at [348, 205] on text "3m" at bounding box center [348, 203] width 9 height 7
select select "3m"
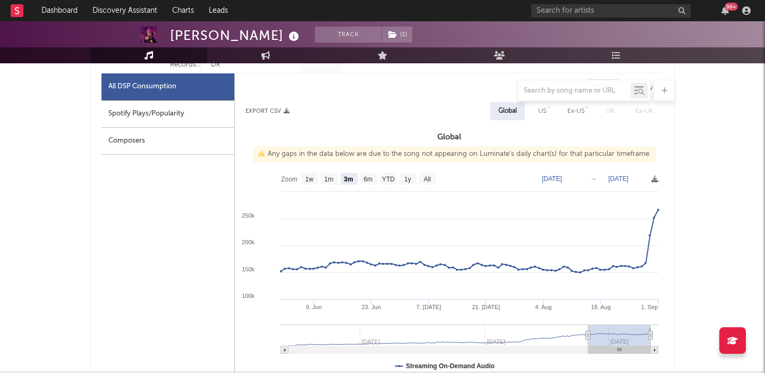
scroll to position [445, 0]
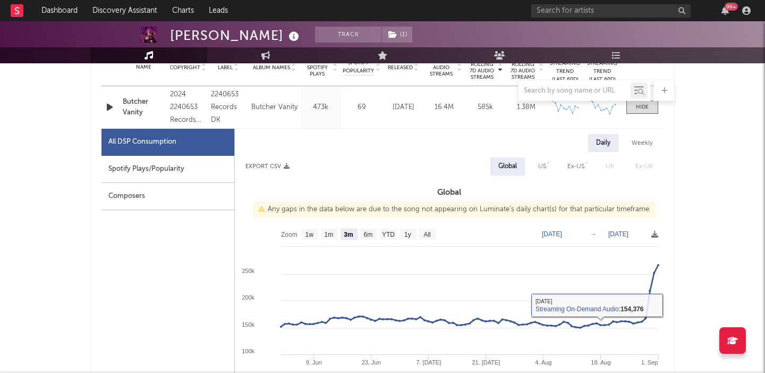
click at [540, 162] on div "US" at bounding box center [542, 166] width 8 height 13
select select "3m"
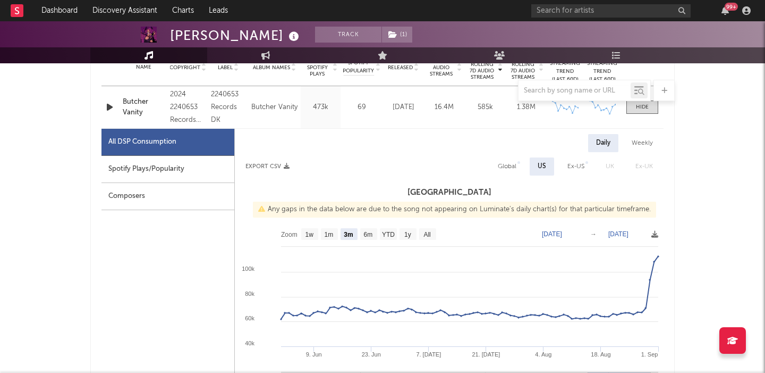
scroll to position [721, 0]
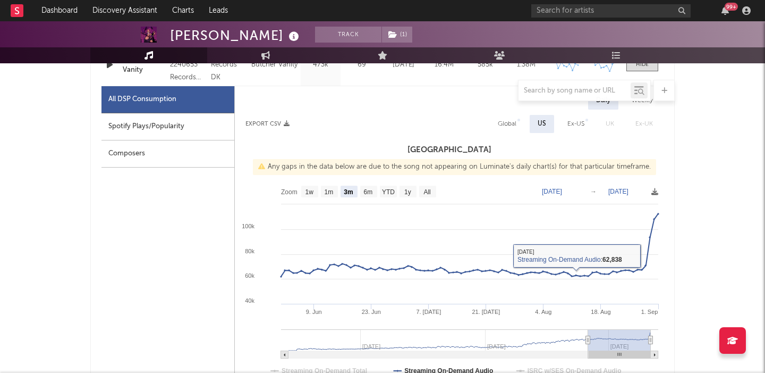
click at [510, 123] on div "Global" at bounding box center [507, 123] width 19 height 13
select select "3m"
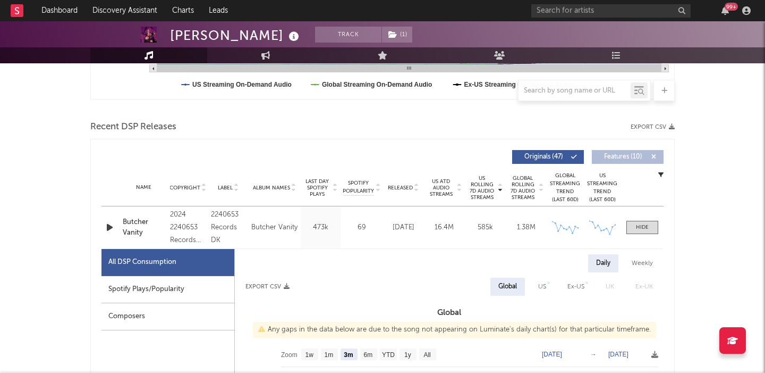
scroll to position [0, 0]
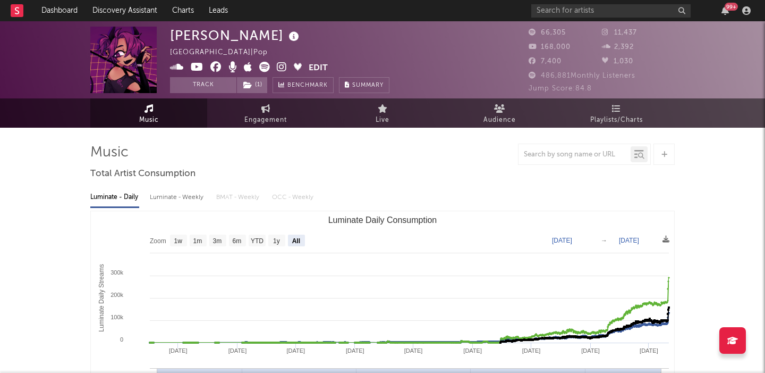
click at [199, 68] on icon at bounding box center [197, 67] width 13 height 11
click at [197, 68] on icon at bounding box center [197, 67] width 13 height 11
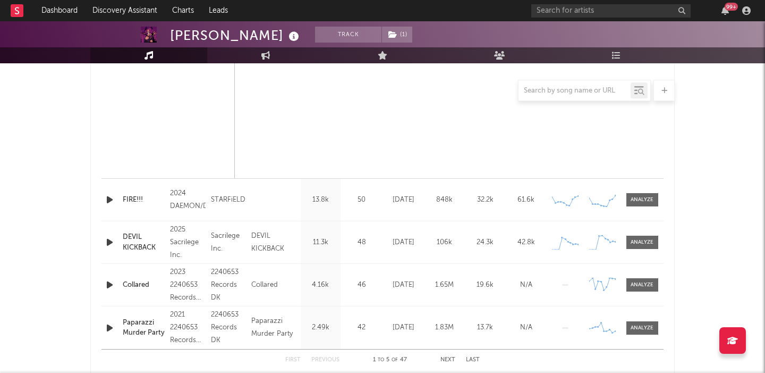
scroll to position [905, 0]
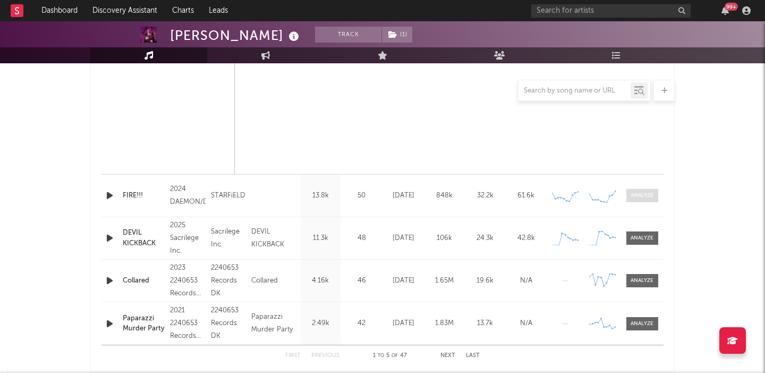
click at [636, 193] on div at bounding box center [642, 195] width 23 height 8
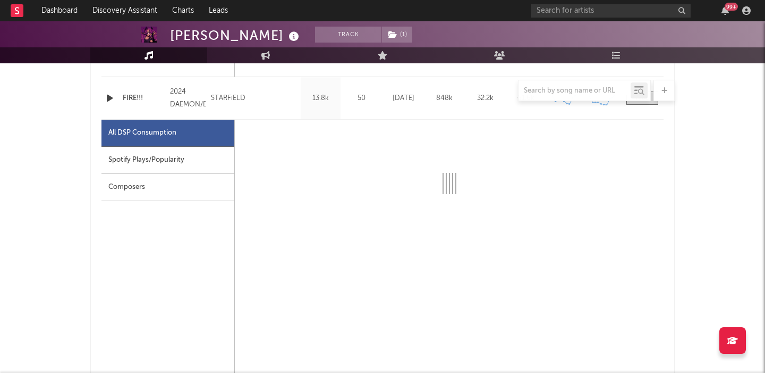
select select "1w"
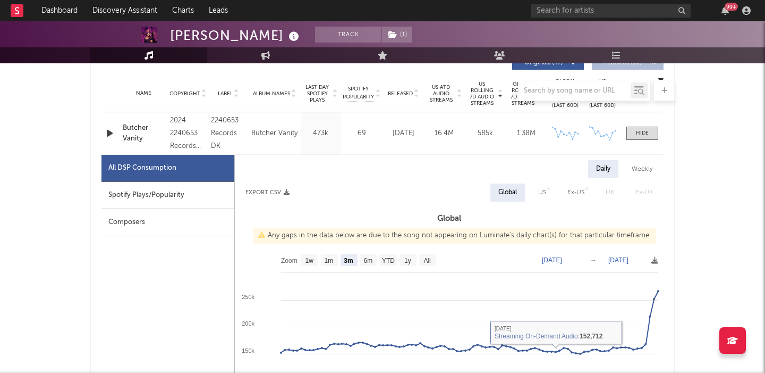
scroll to position [415, 0]
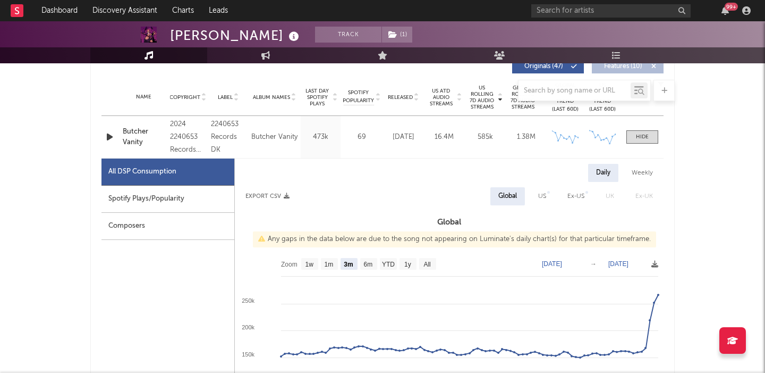
click at [137, 130] on div "Butcher Vanity" at bounding box center [144, 137] width 42 height 21
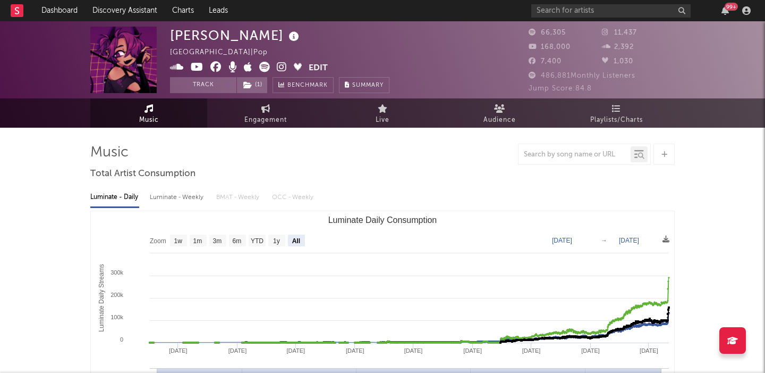
click at [267, 65] on icon at bounding box center [264, 67] width 11 height 11
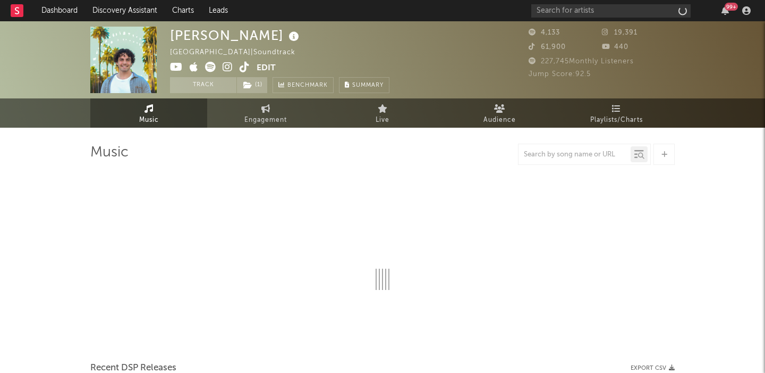
select select "1w"
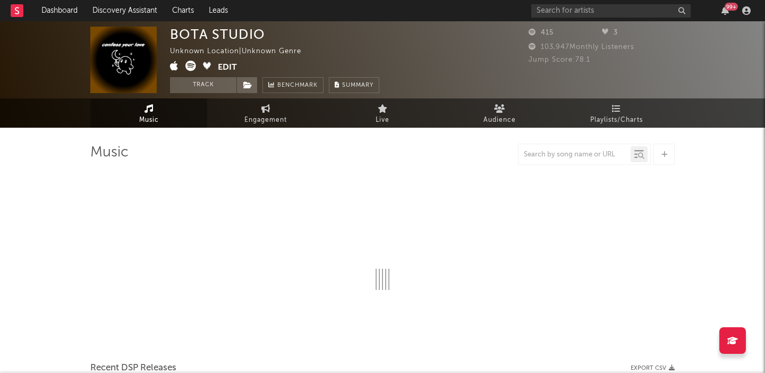
select select "1w"
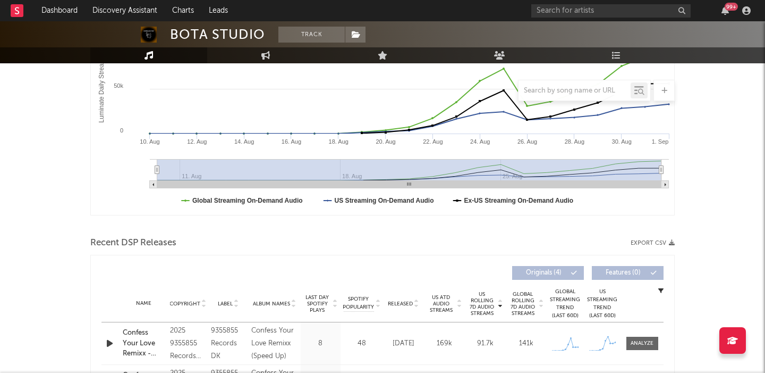
scroll to position [278, 0]
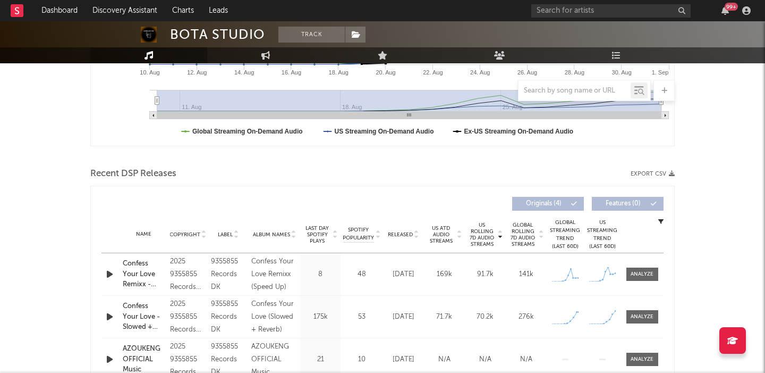
click at [108, 273] on icon "button" at bounding box center [109, 273] width 11 height 13
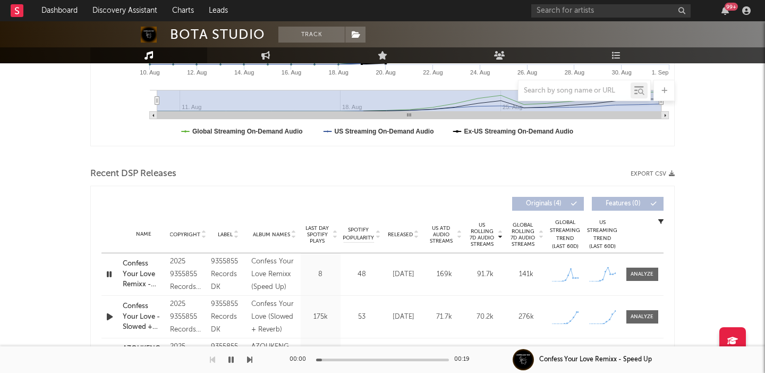
click at [111, 322] on icon "button" at bounding box center [109, 316] width 11 height 13
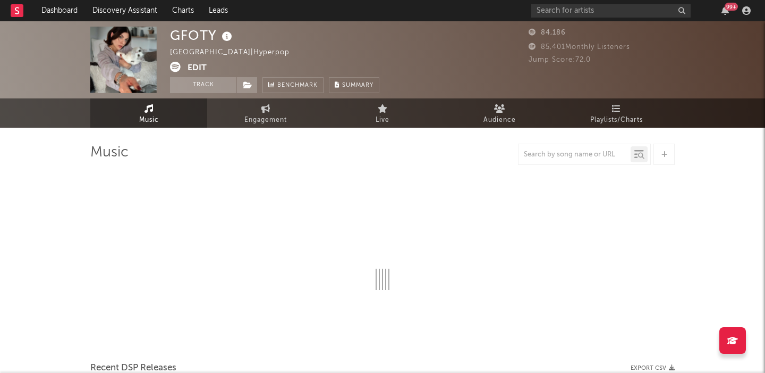
select select "6m"
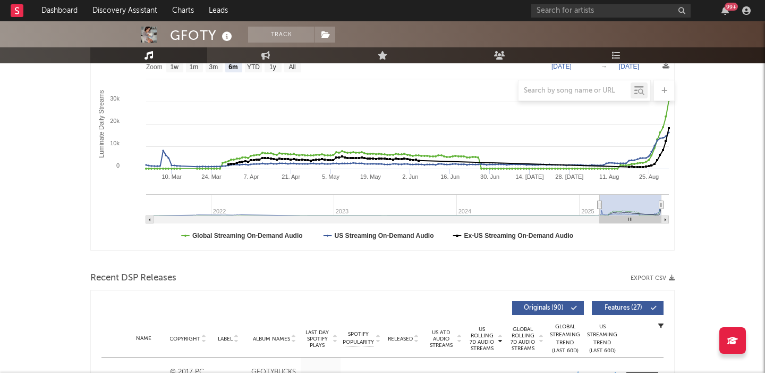
scroll to position [276, 0]
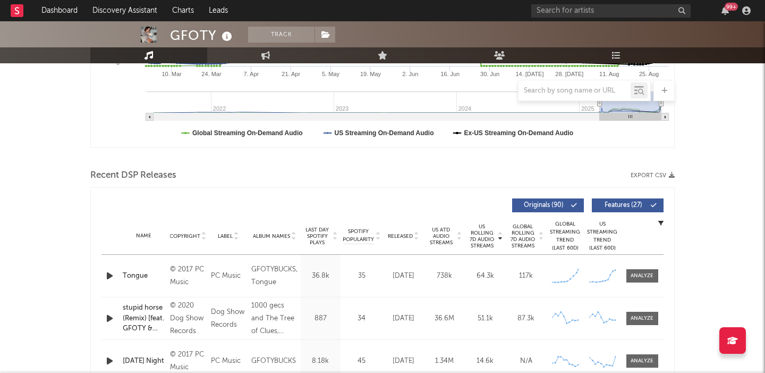
click at [109, 276] on icon "button" at bounding box center [109, 275] width 11 height 13
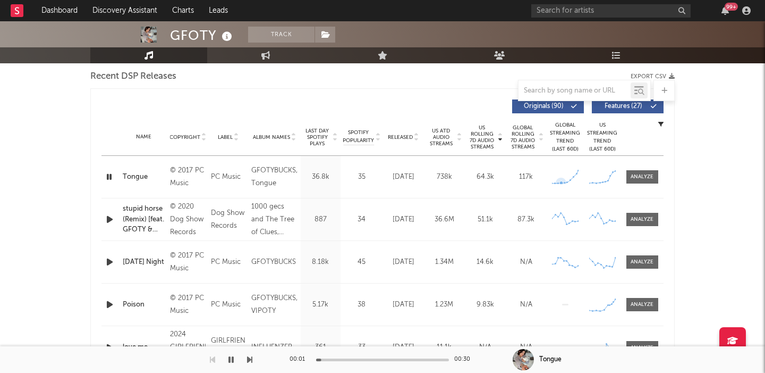
scroll to position [373, 0]
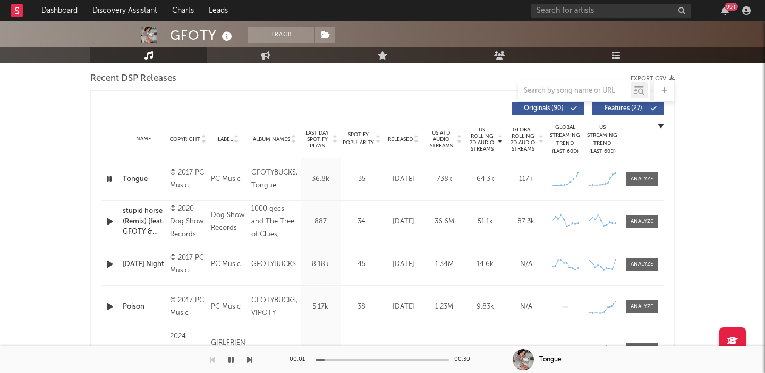
click at [625, 111] on span "Features ( 27 )" at bounding box center [623, 108] width 49 height 6
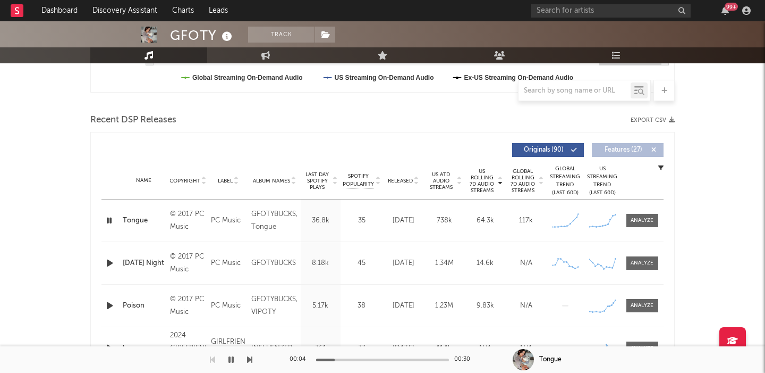
scroll to position [392, 0]
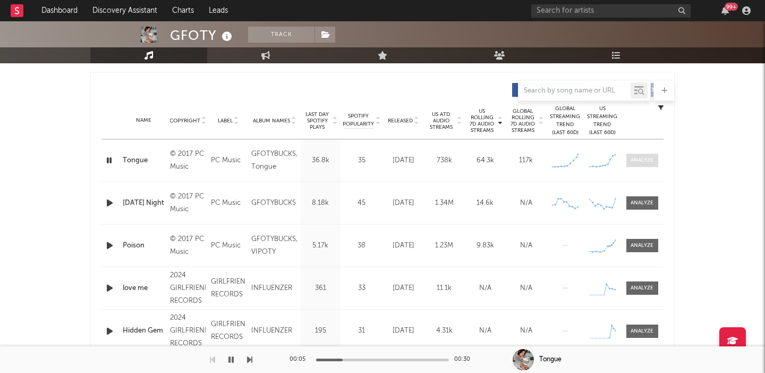
click at [636, 164] on span at bounding box center [643, 160] width 32 height 13
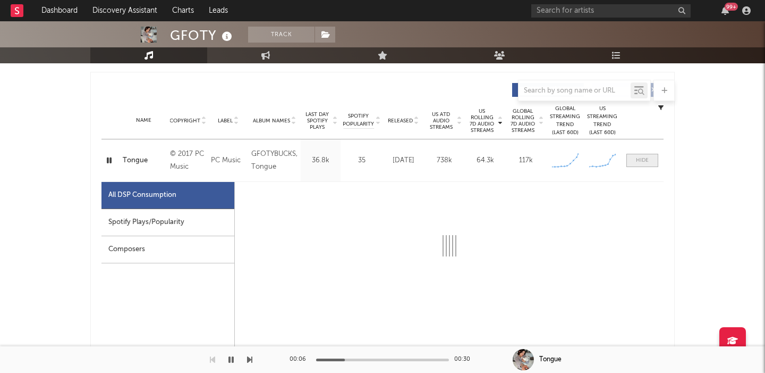
select select "1w"
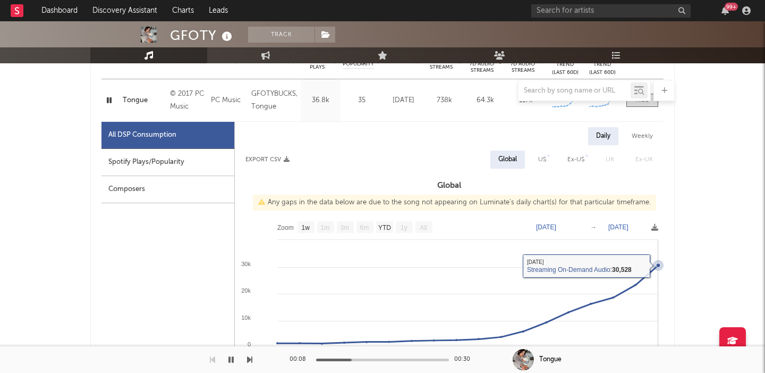
scroll to position [453, 0]
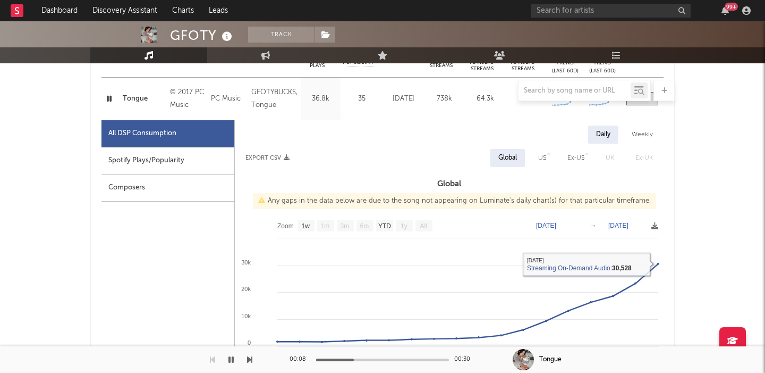
click at [532, 161] on div "US" at bounding box center [542, 158] width 24 height 18
select select "1w"
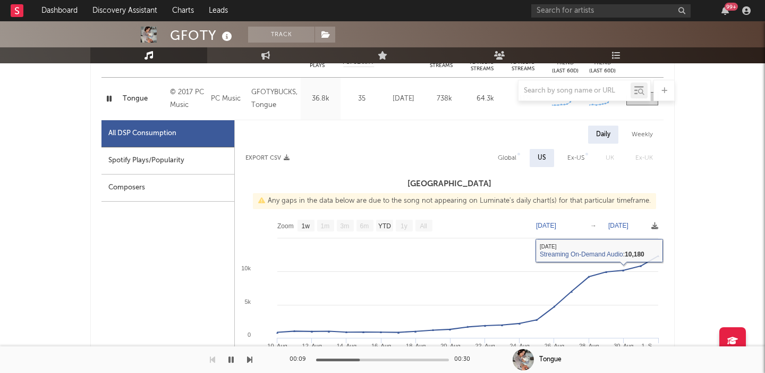
click at [176, 155] on div "Spotify Plays/Popularity" at bounding box center [168, 160] width 133 height 27
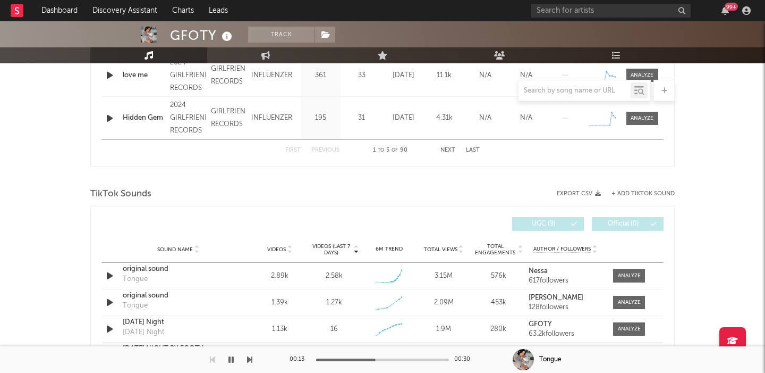
scroll to position [1149, 0]
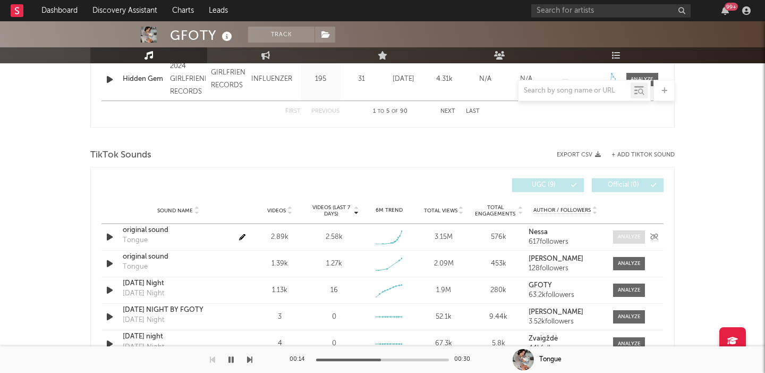
click at [629, 234] on div at bounding box center [629, 237] width 23 height 8
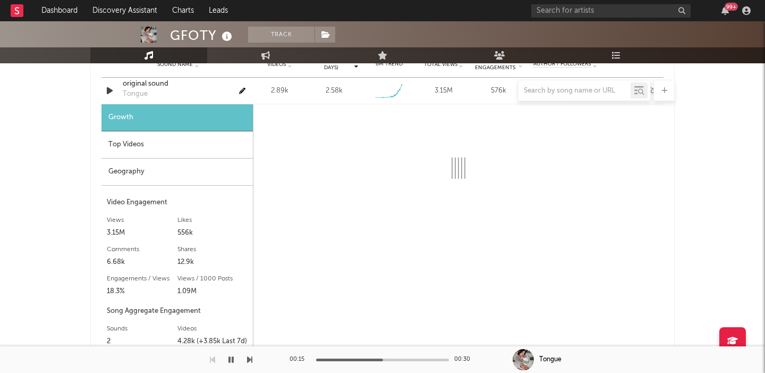
scroll to position [1296, 0]
select select "1w"
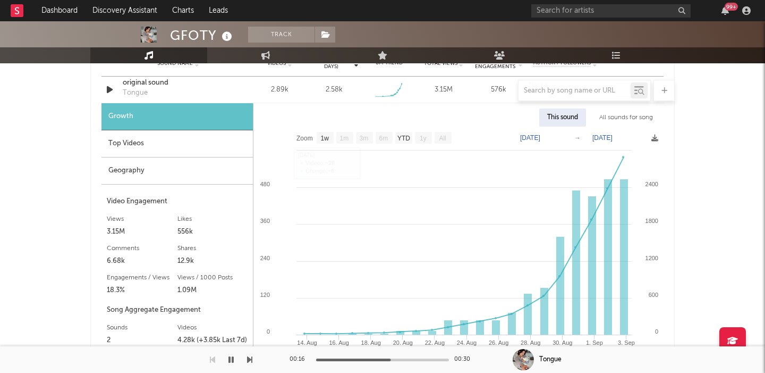
click at [150, 84] on div at bounding box center [382, 90] width 585 height 21
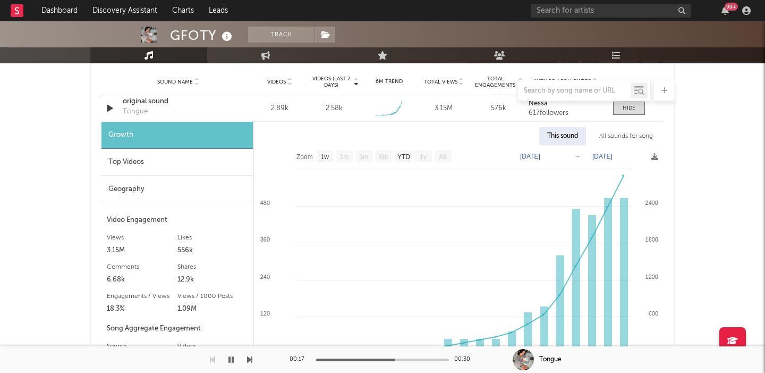
scroll to position [1273, 0]
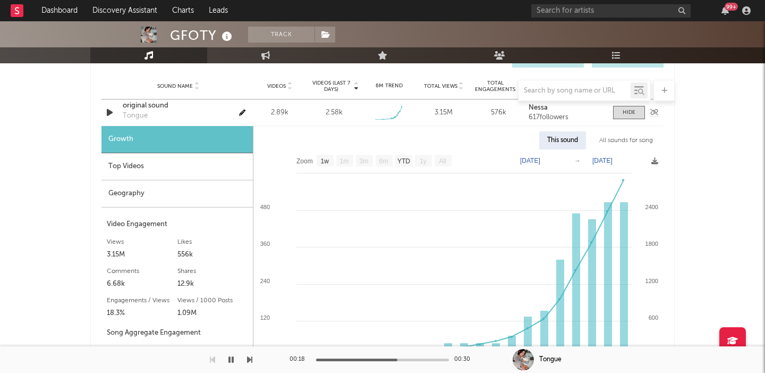
click at [150, 104] on div "original sound" at bounding box center [178, 105] width 111 height 11
select select "6m"
select select "1w"
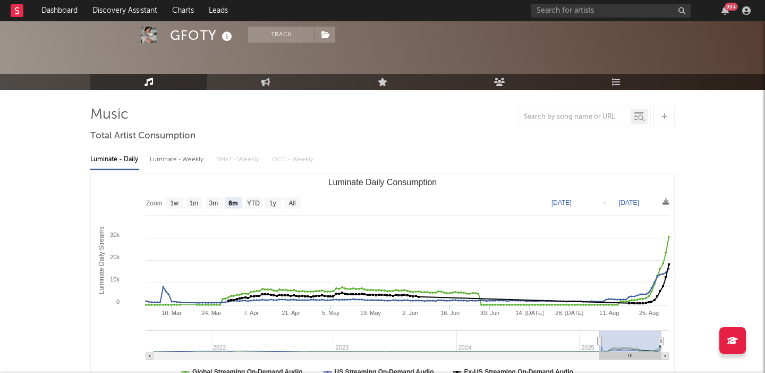
scroll to position [0, 0]
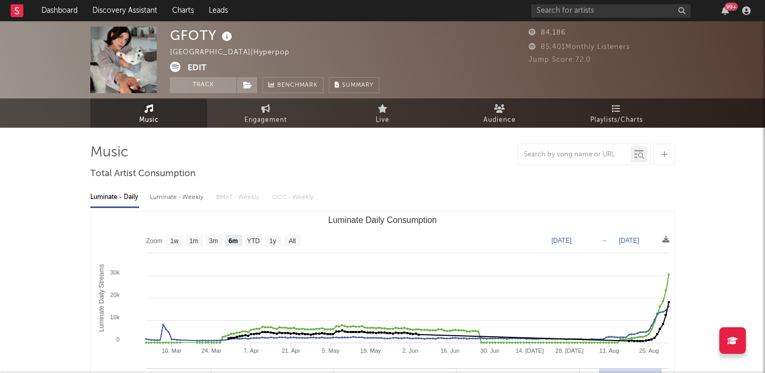
click at [176, 65] on icon at bounding box center [175, 67] width 11 height 11
